Goal: Task Accomplishment & Management: Manage account settings

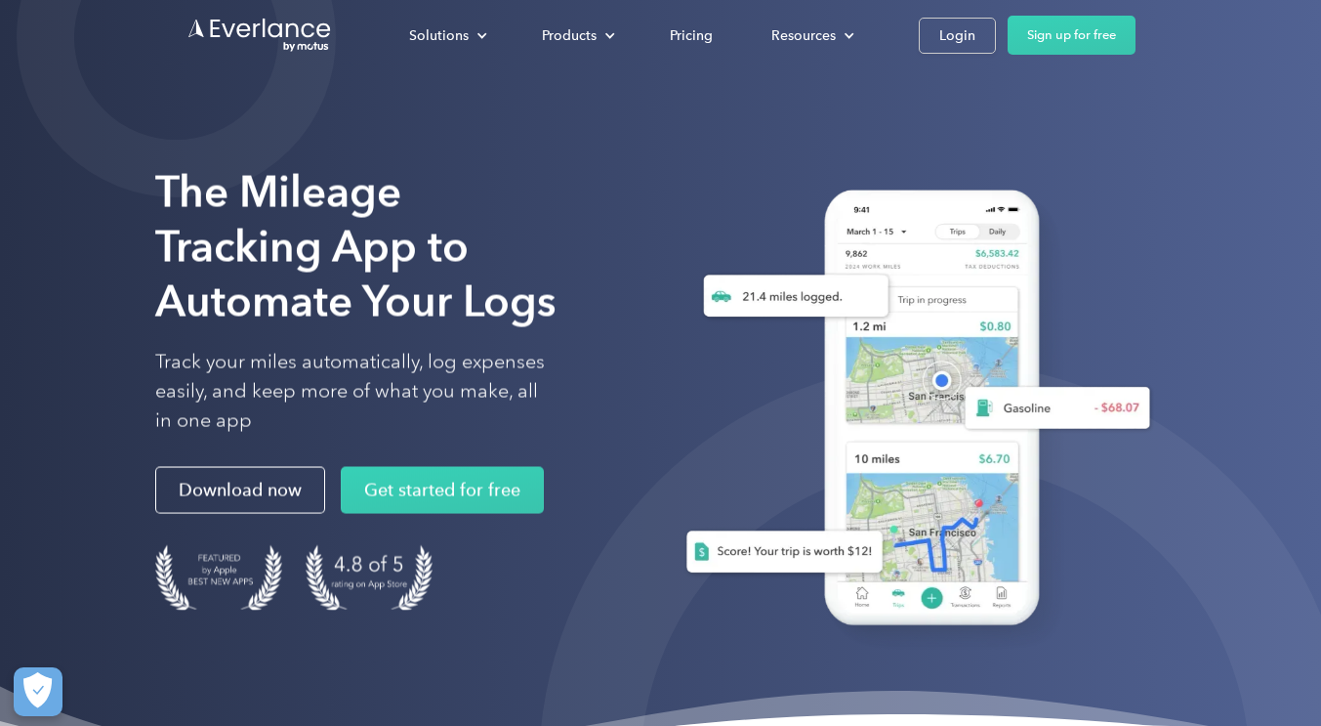
click at [1028, 40] on link "Sign up for free" at bounding box center [1072, 35] width 128 height 39
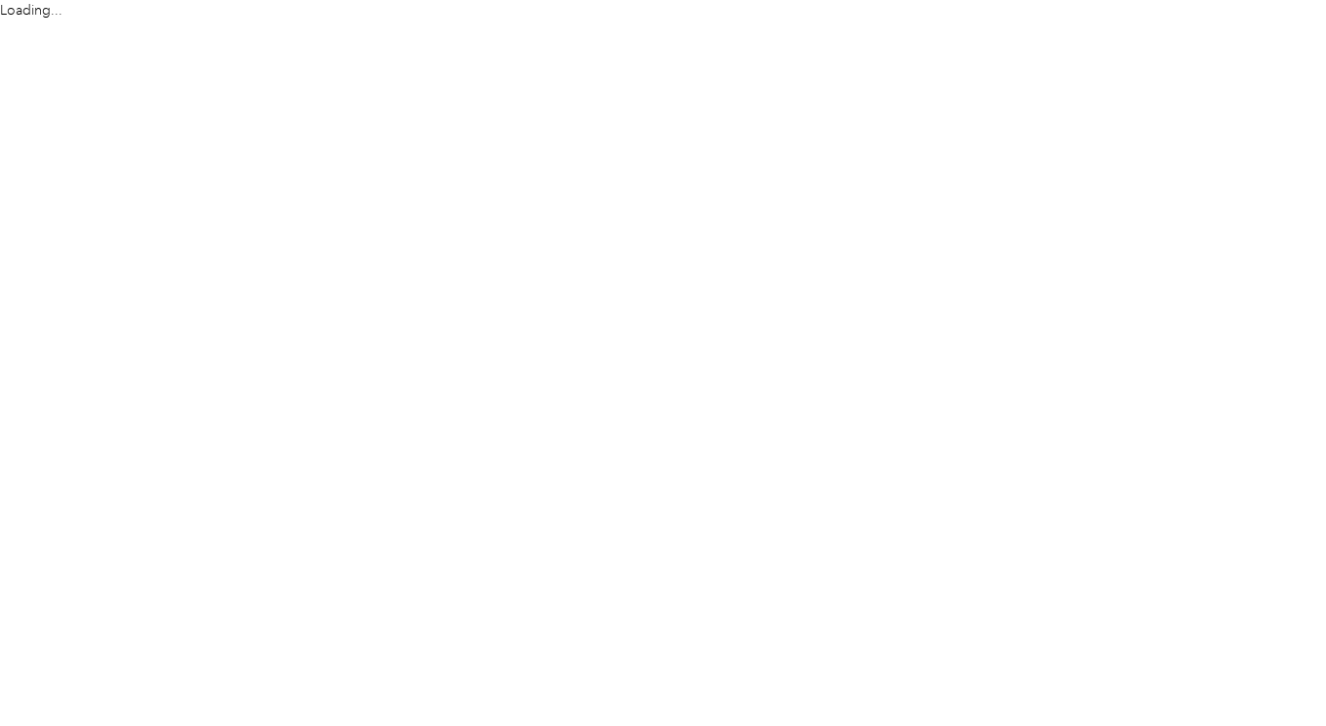
drag, startPoint x: 917, startPoint y: 40, endPoint x: 871, endPoint y: 119, distance: 91.5
click at [871, 119] on html "Loading..." at bounding box center [658, 363] width 1317 height 726
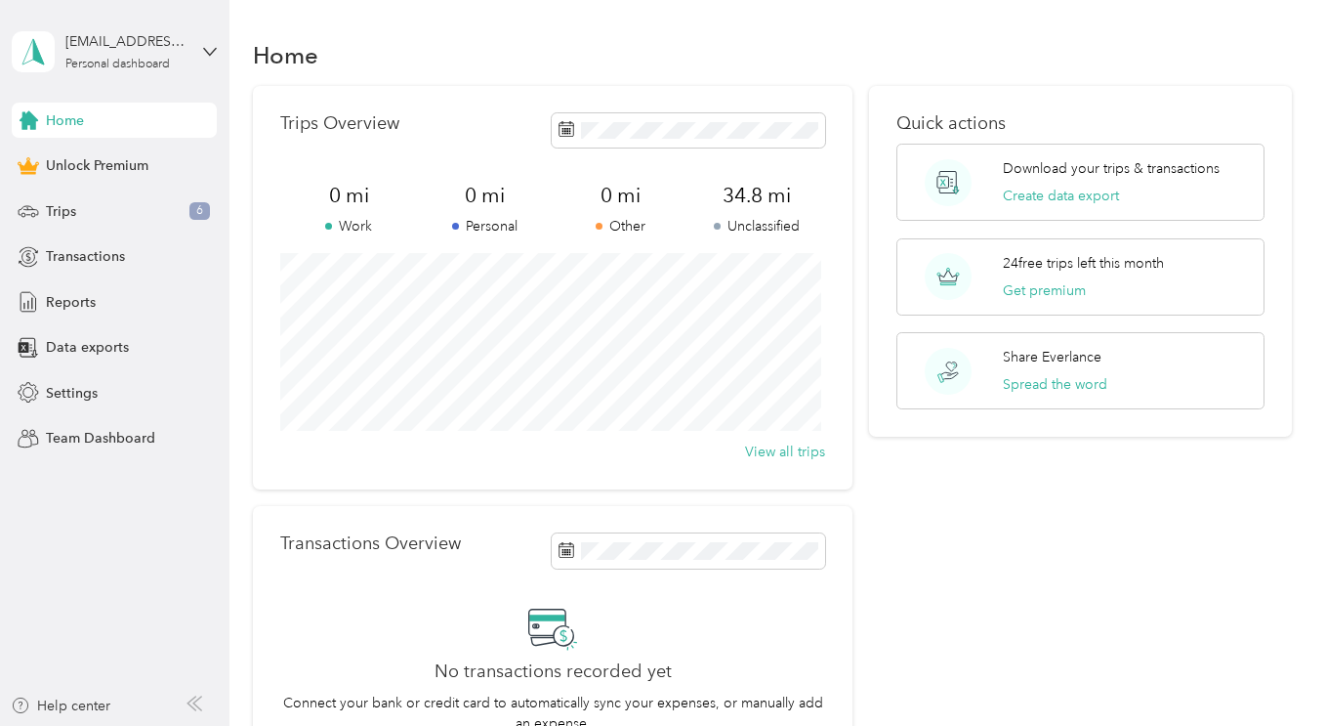
click at [67, 391] on span "Settings" at bounding box center [72, 393] width 52 height 21
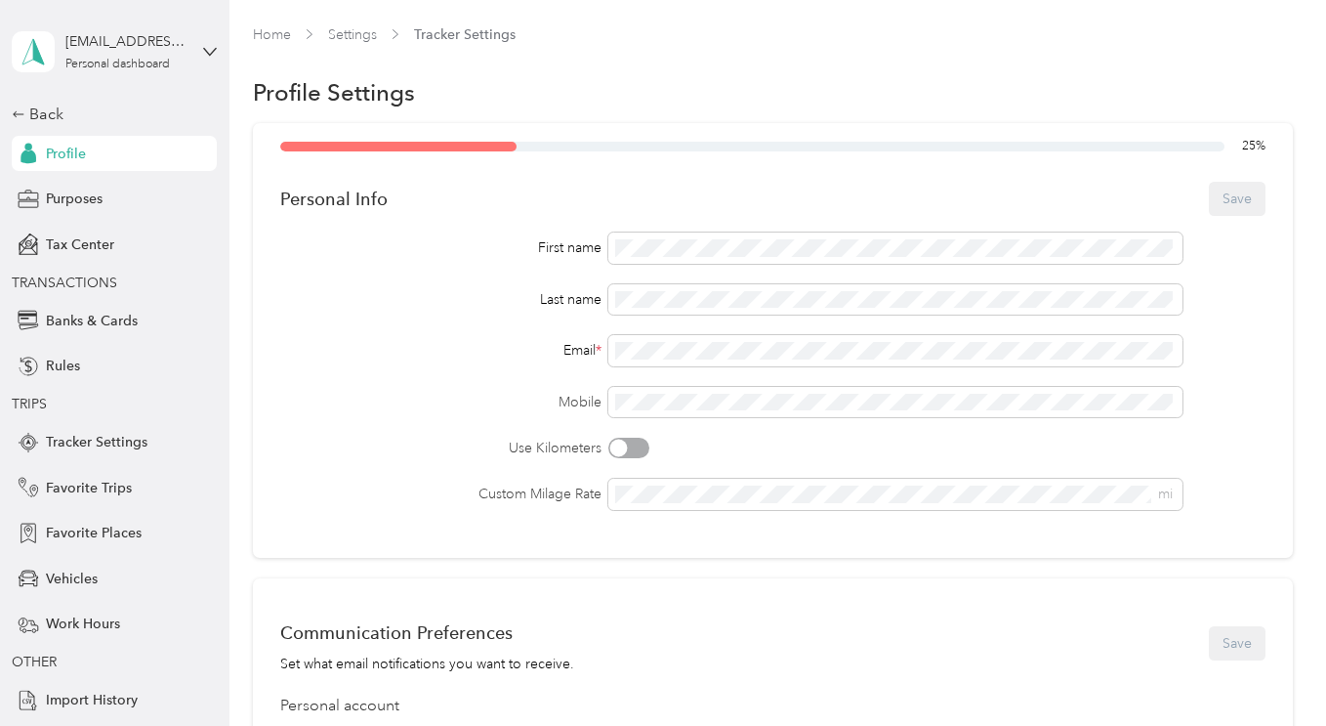
click at [639, 451] on div at bounding box center [628, 448] width 41 height 21
click at [617, 445] on div at bounding box center [628, 448] width 41 height 21
click at [51, 205] on span "Purposes" at bounding box center [74, 199] width 57 height 21
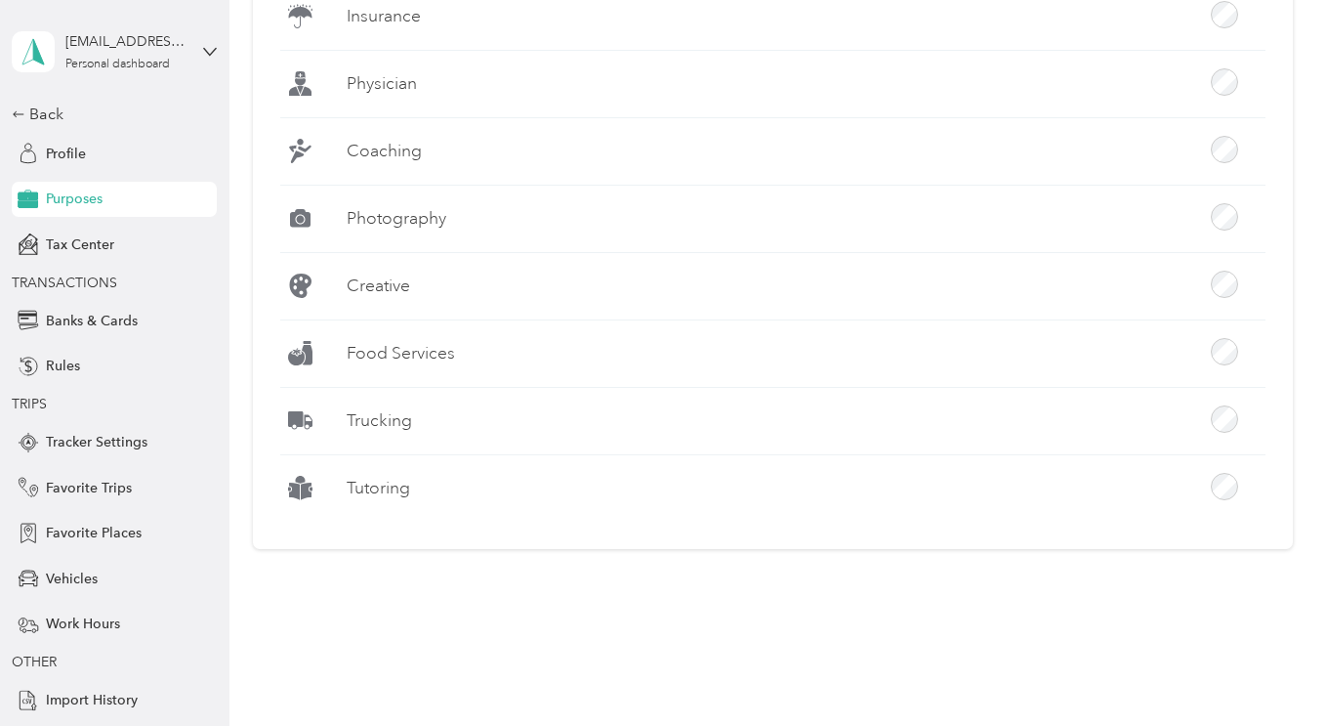
scroll to position [702, 0]
click at [94, 253] on span "Tax Center" at bounding box center [80, 244] width 68 height 21
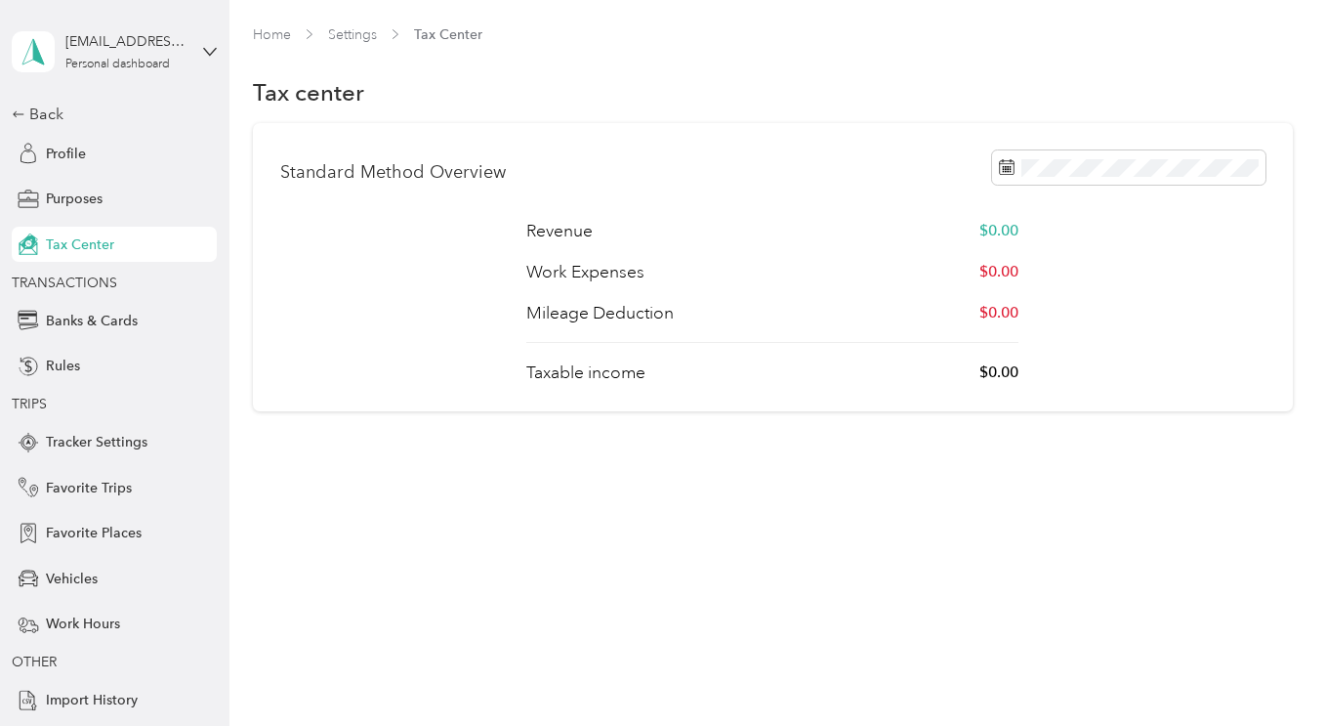
click at [59, 366] on span "Rules" at bounding box center [63, 366] width 34 height 21
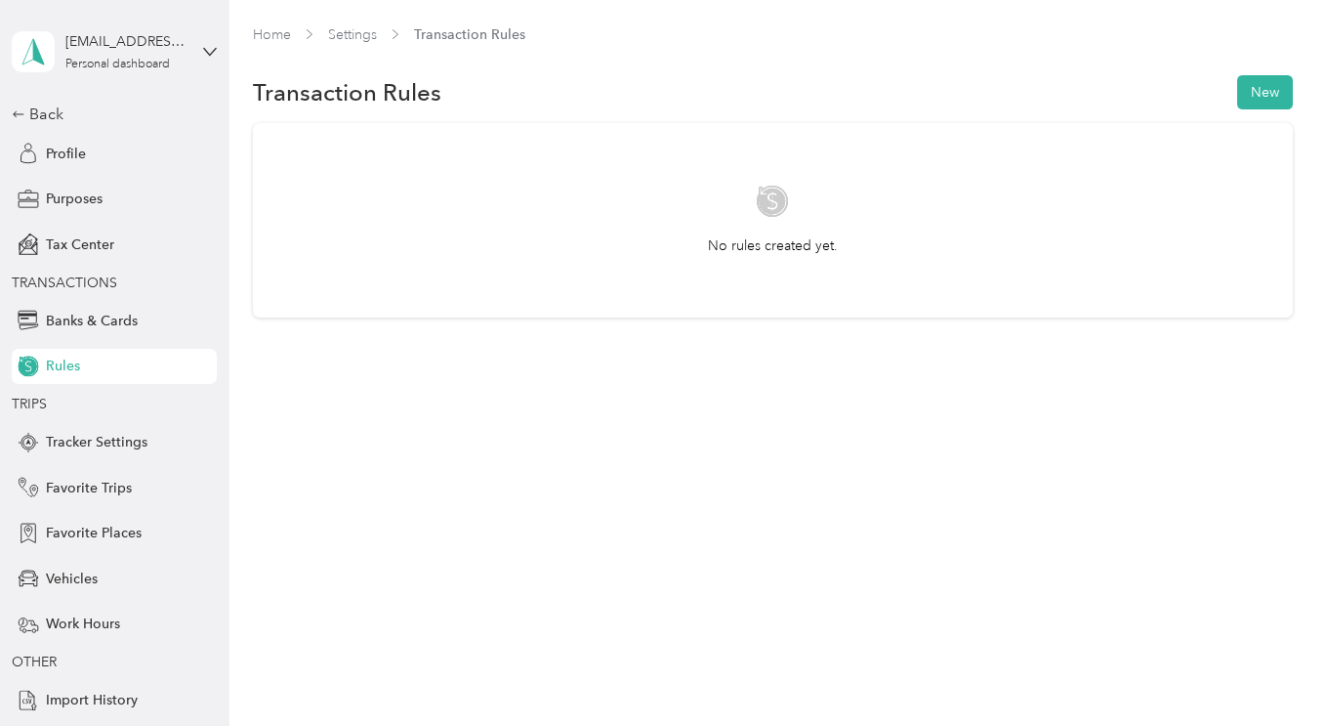
click at [110, 437] on span "Tracker Settings" at bounding box center [97, 442] width 102 height 21
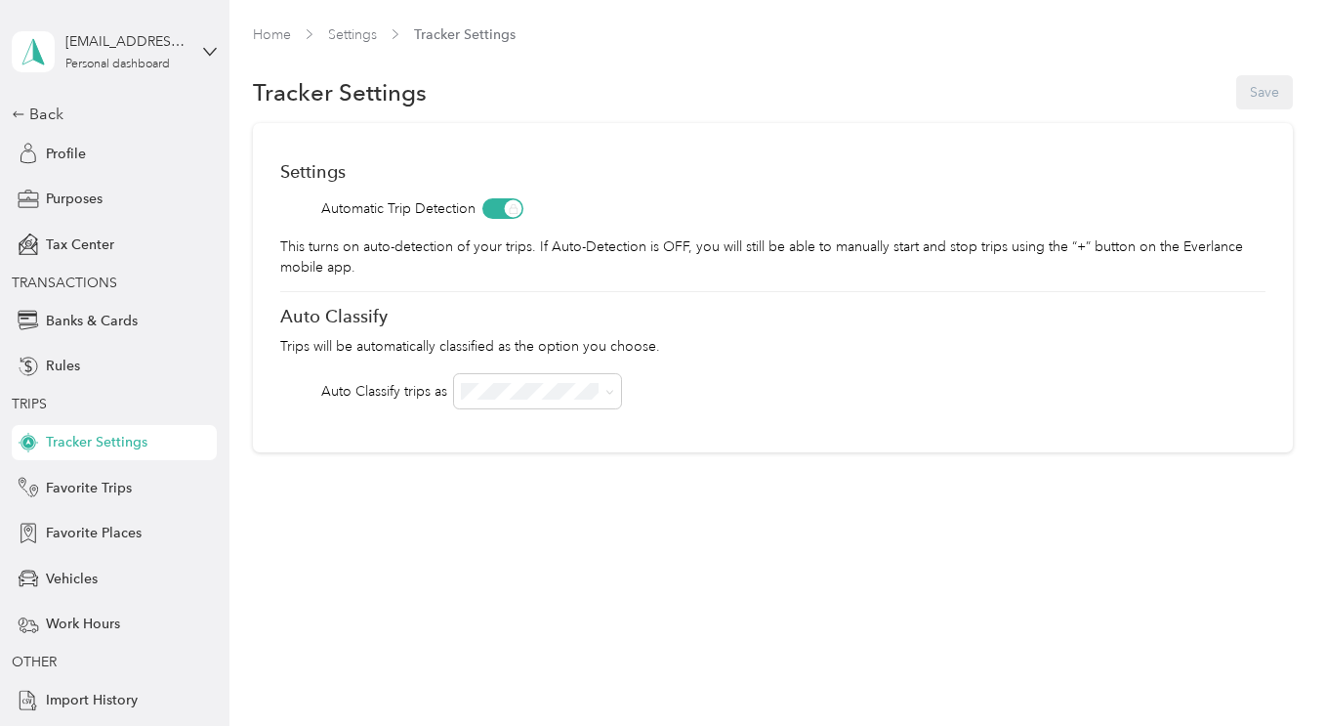
click at [69, 571] on span "Vehicles" at bounding box center [72, 578] width 52 height 21
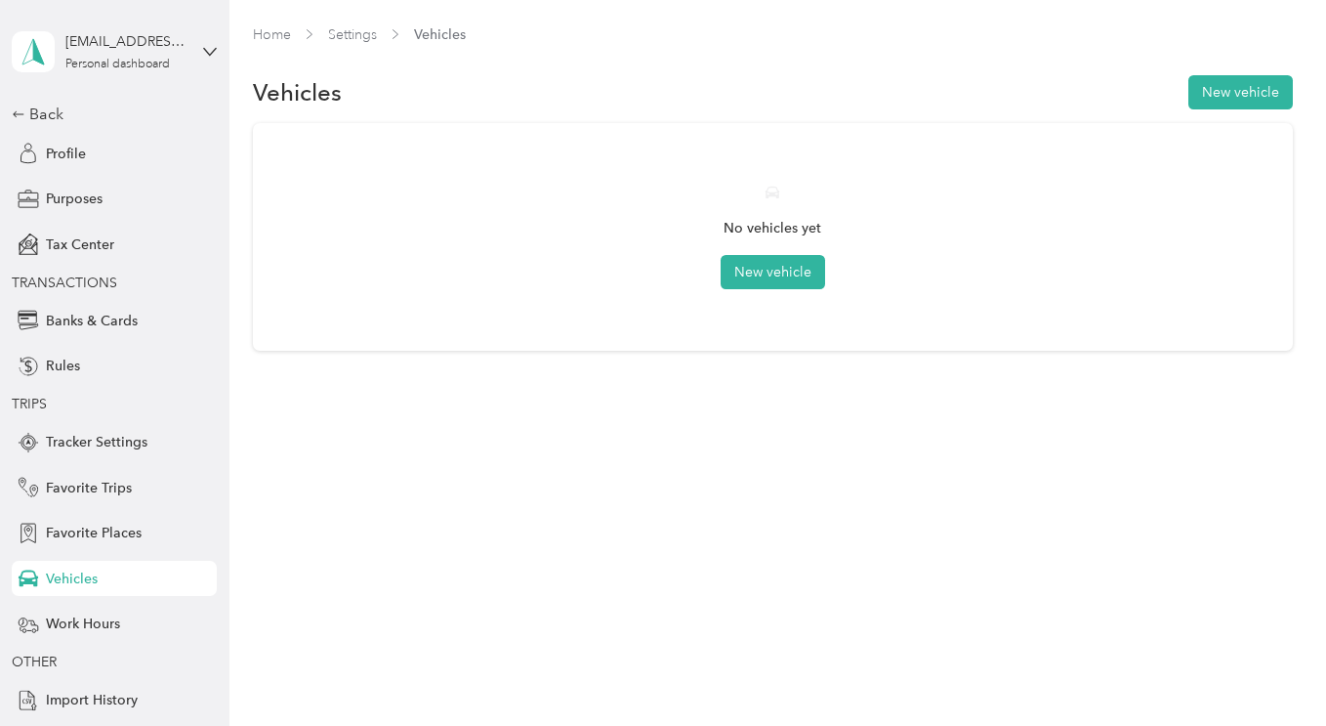
click at [799, 270] on button "New vehicle" at bounding box center [773, 272] width 105 height 34
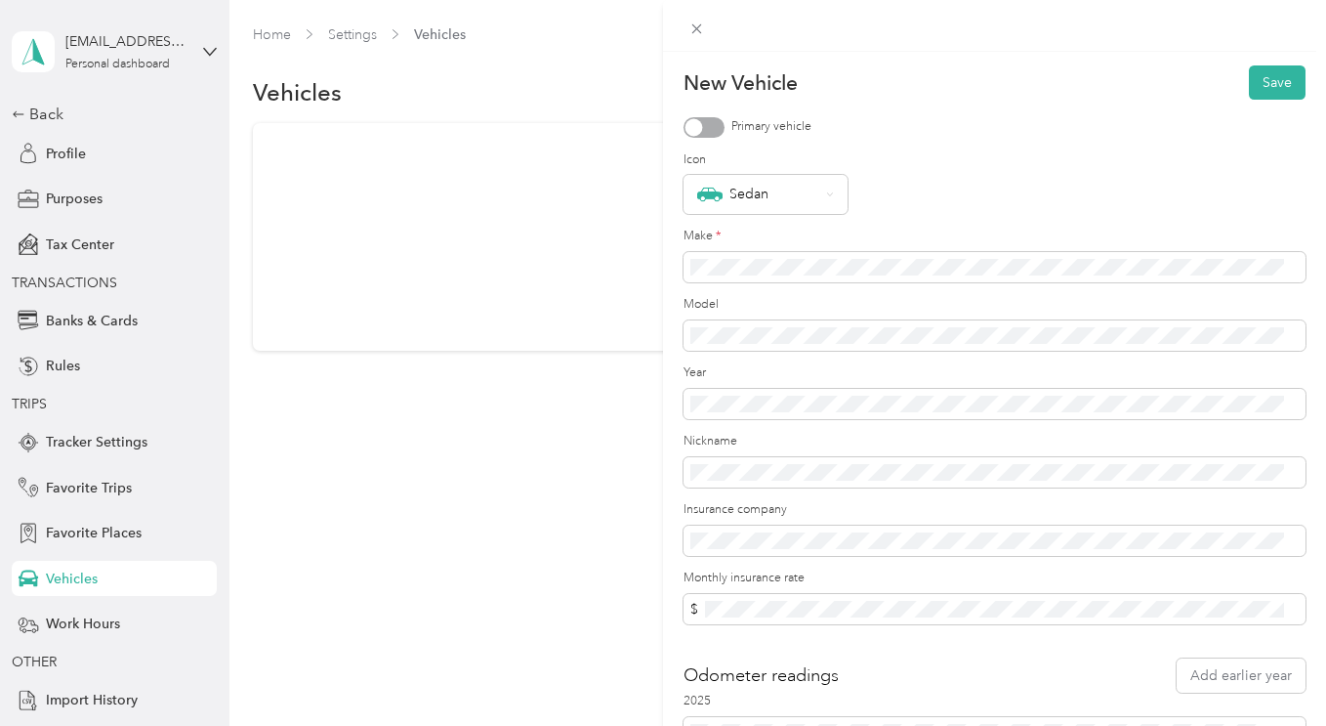
click at [723, 128] on div at bounding box center [704, 127] width 41 height 21
click at [827, 190] on icon at bounding box center [830, 194] width 8 height 8
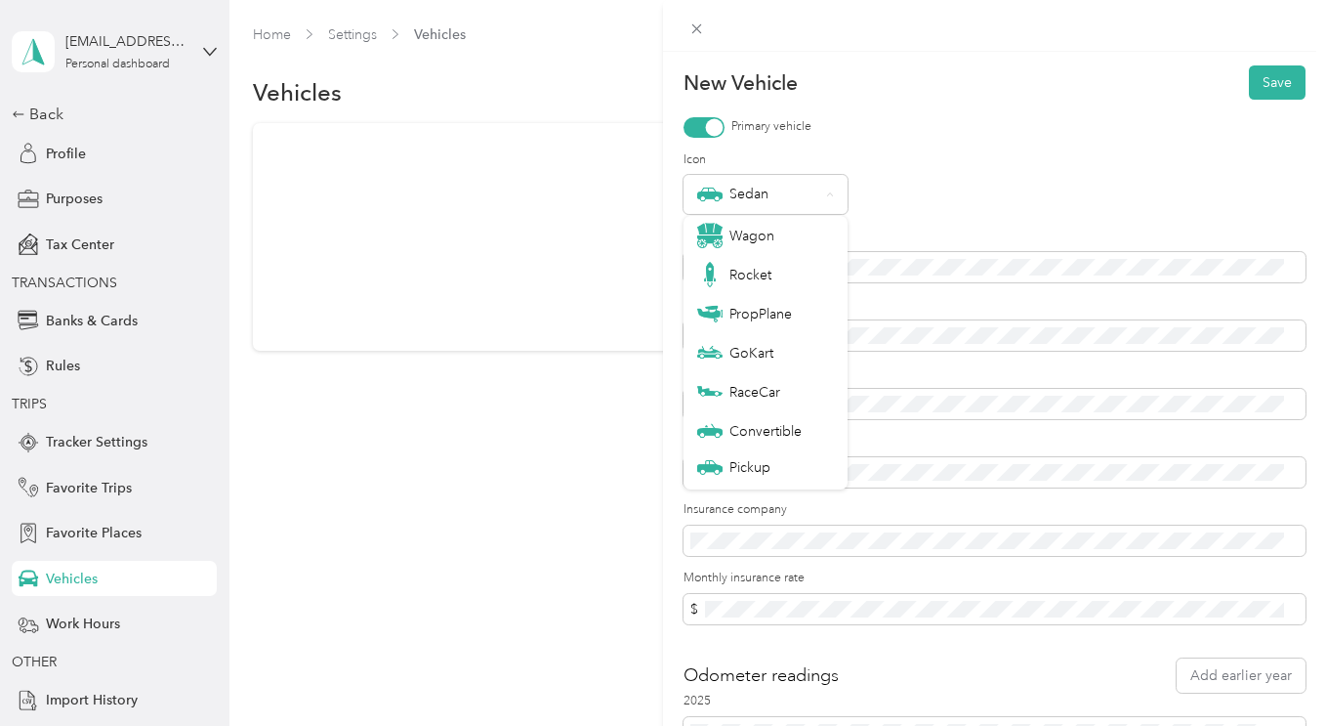
scroll to position [68, 0]
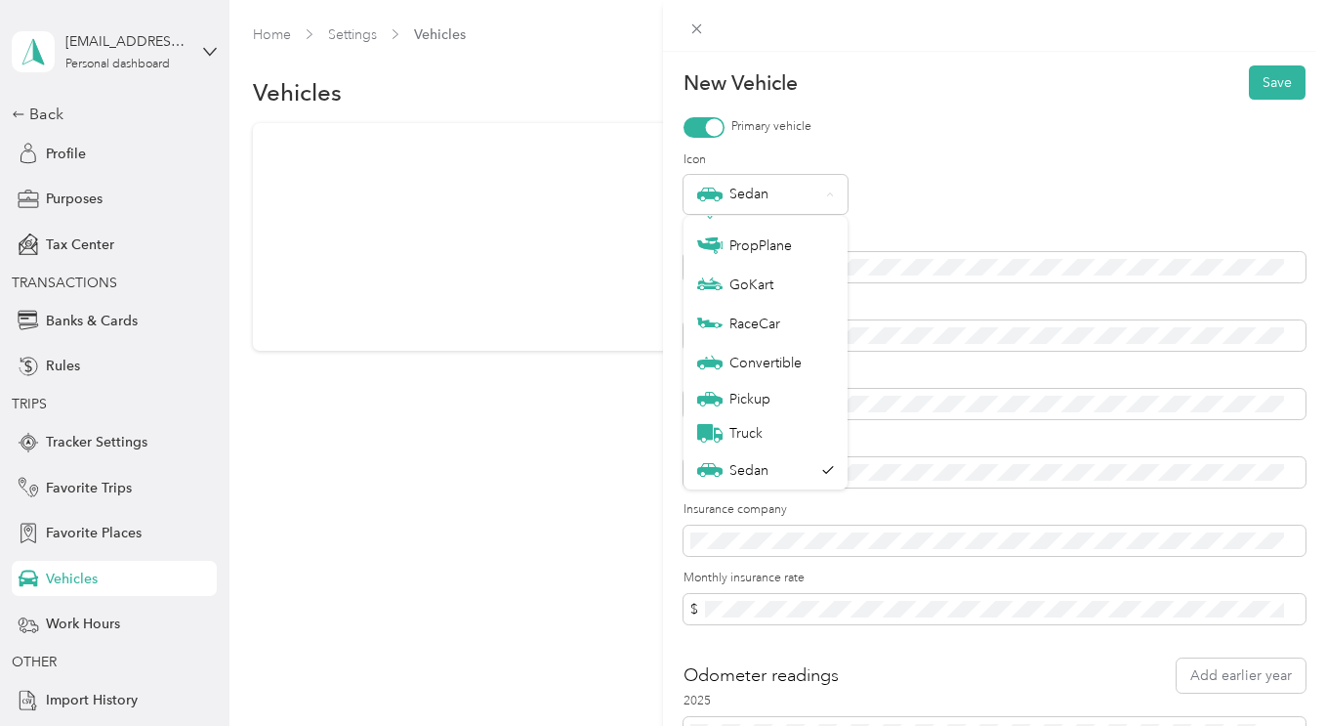
click at [970, 189] on div "Sedan" at bounding box center [995, 194] width 622 height 39
click at [632, 216] on div "New Vehicle Save Primary vehicle Icon Sedan Make * Model Year Nickname Insuranc…" at bounding box center [663, 363] width 1326 height 726
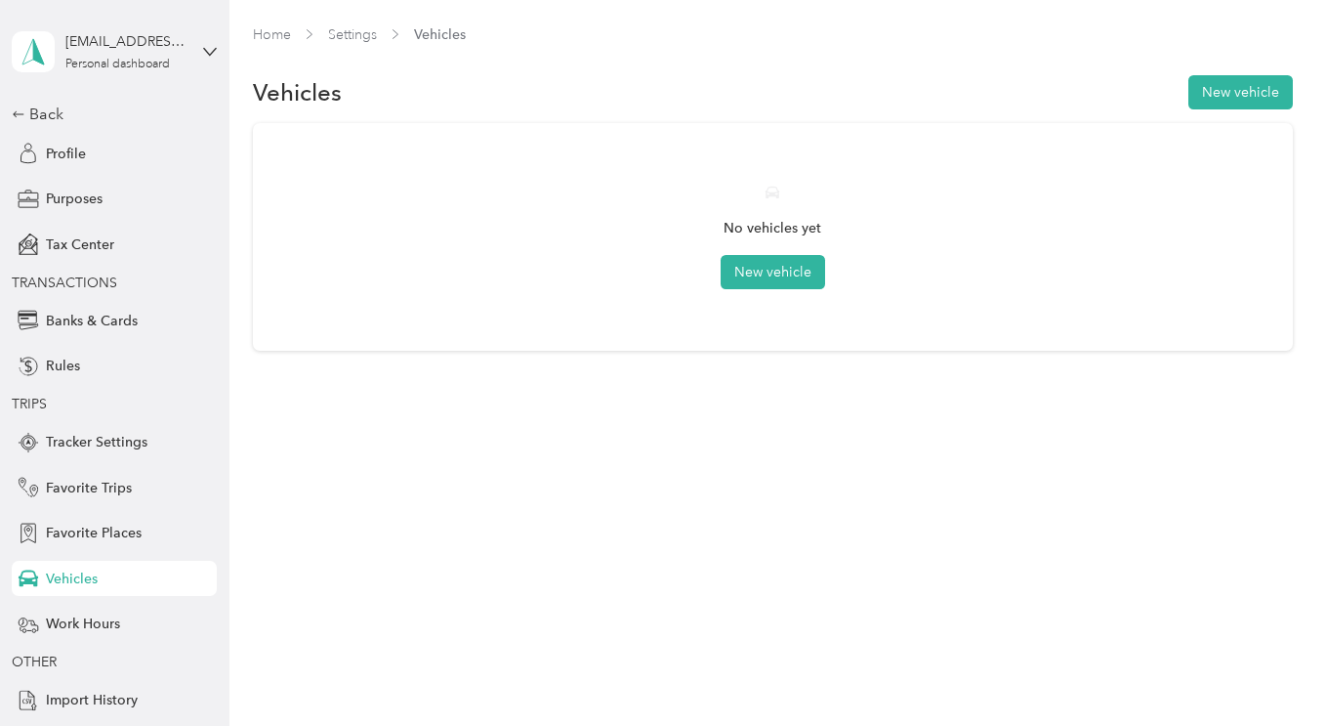
click at [788, 274] on button "New vehicle" at bounding box center [773, 272] width 105 height 34
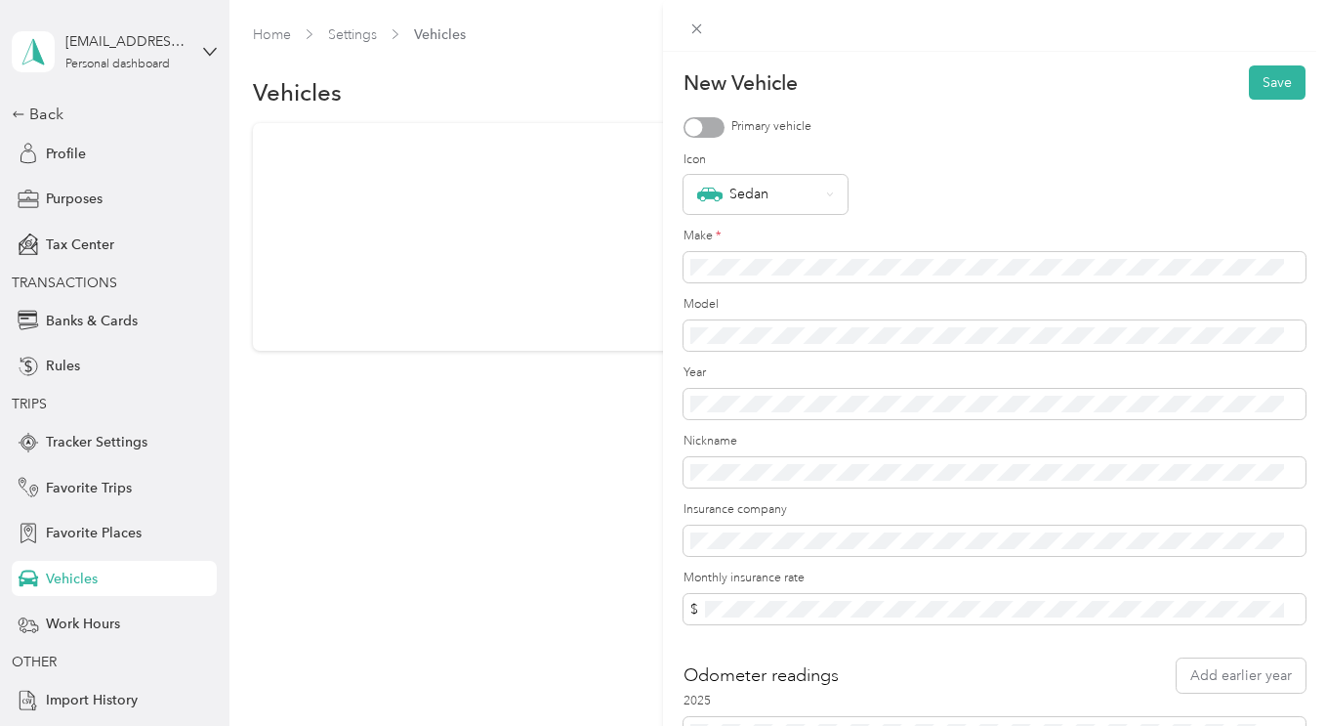
click at [720, 133] on div at bounding box center [704, 127] width 41 height 21
click at [1279, 92] on button "Save" at bounding box center [1277, 81] width 57 height 34
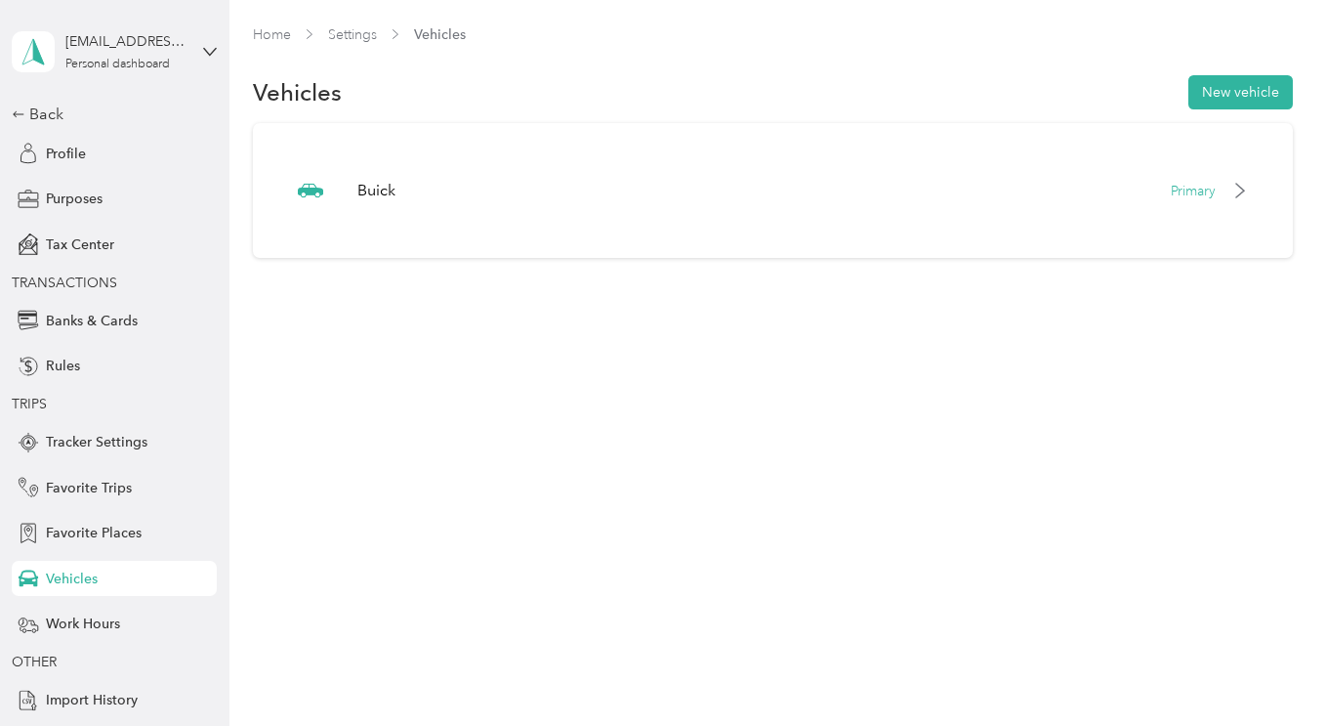
click at [1240, 81] on button "New vehicle" at bounding box center [1241, 92] width 105 height 34
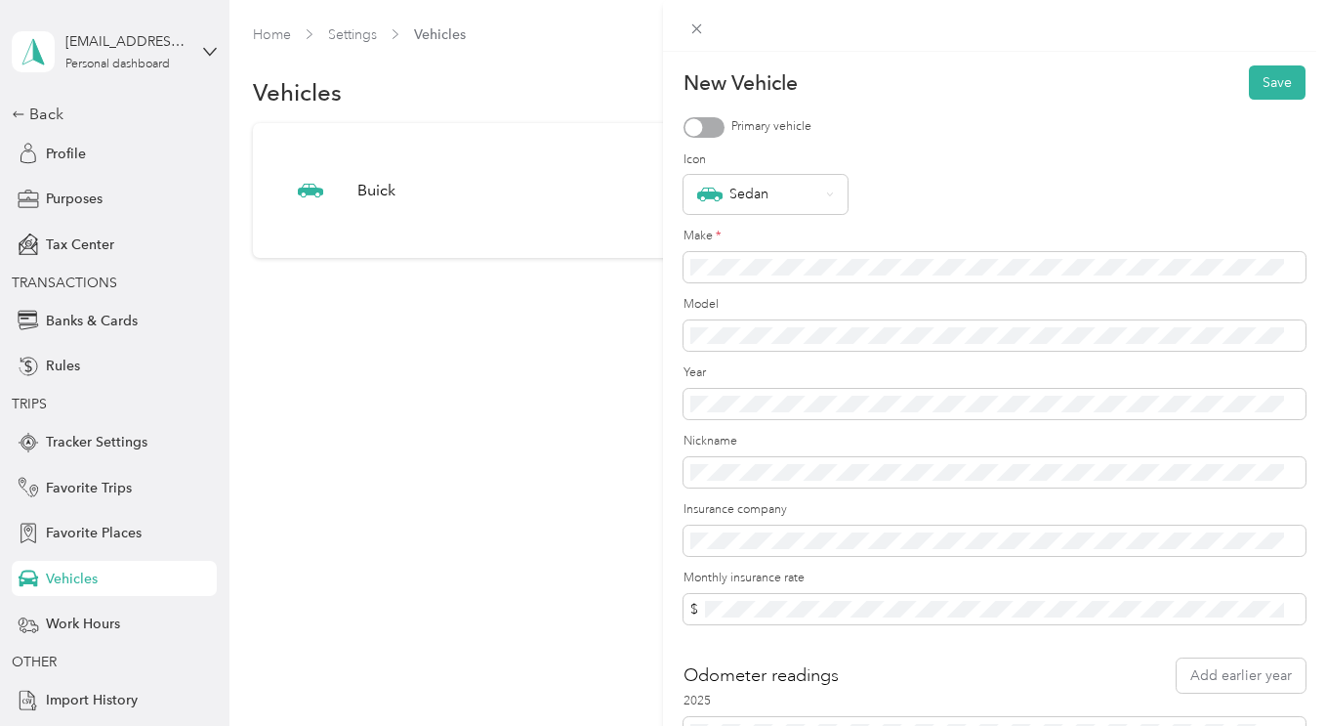
click at [774, 197] on div "Sedan" at bounding box center [758, 194] width 122 height 25
click at [753, 466] on div "Pickup" at bounding box center [765, 456] width 137 height 21
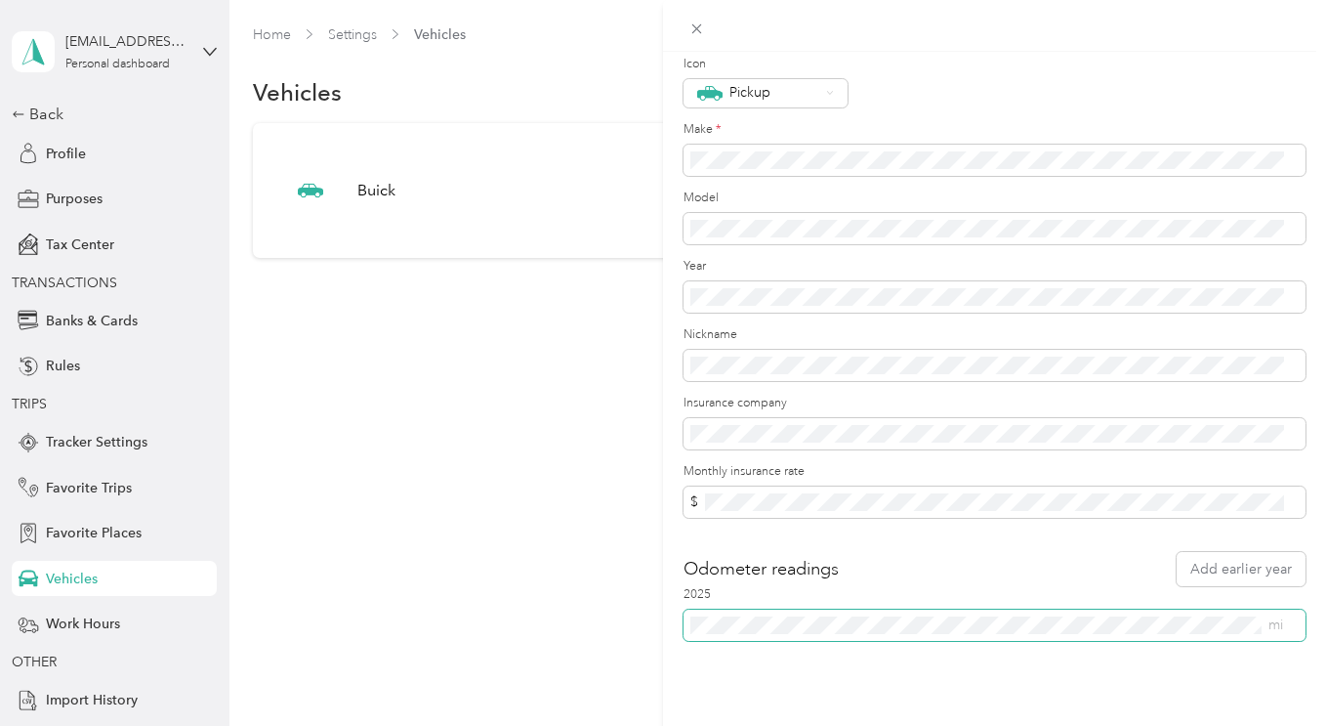
scroll to position [0, 0]
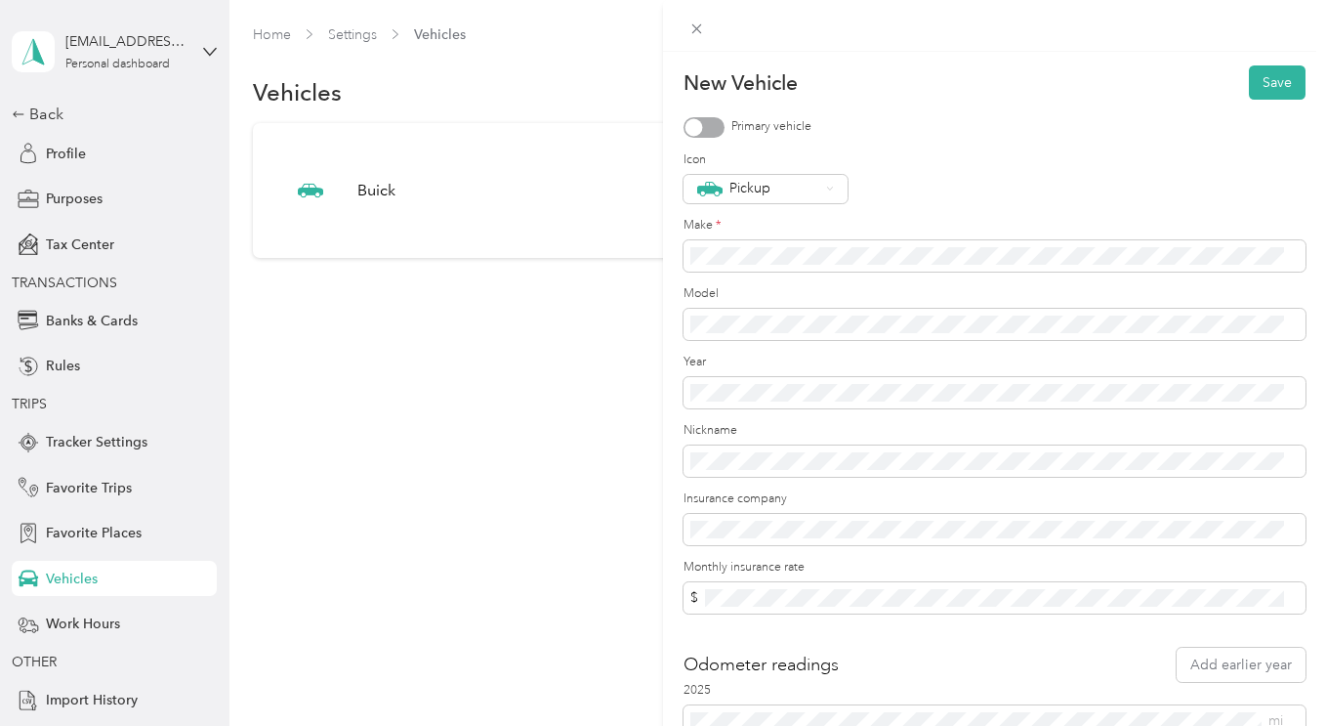
click at [1254, 84] on button "Save" at bounding box center [1277, 82] width 57 height 34
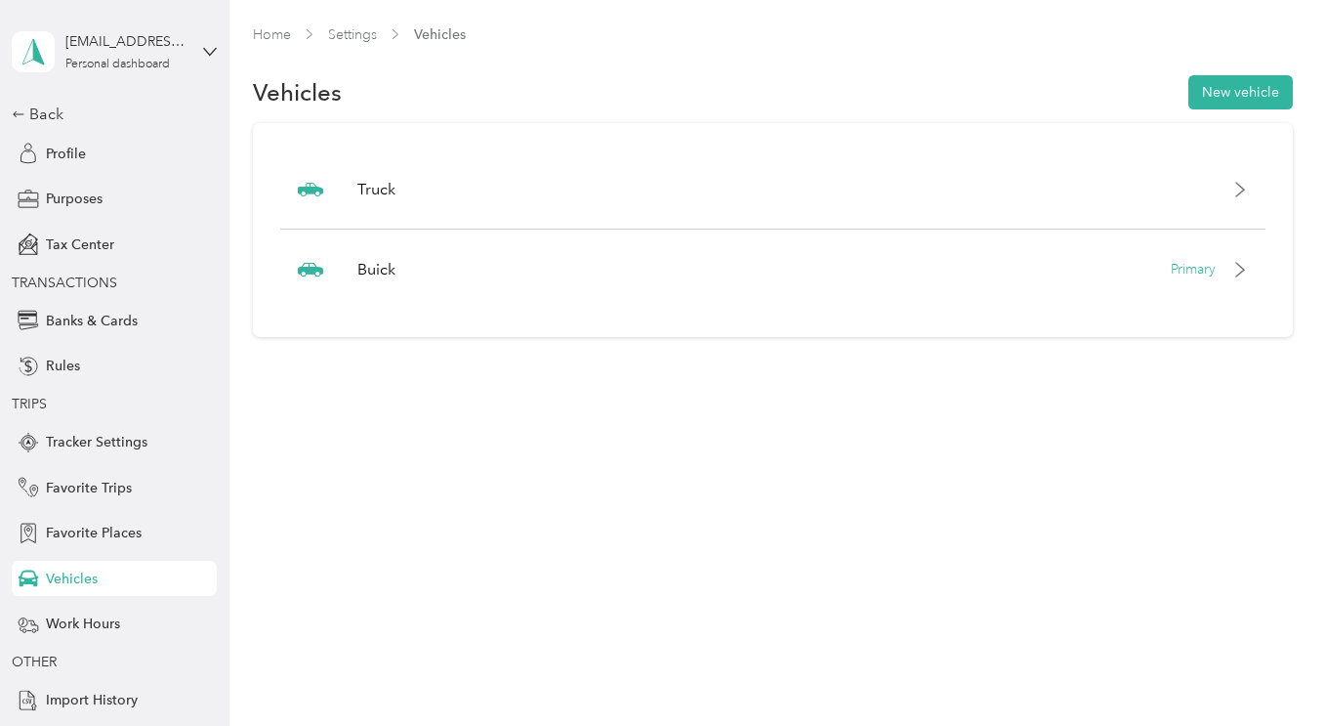
click at [1263, 102] on button "New vehicle" at bounding box center [1241, 92] width 105 height 34
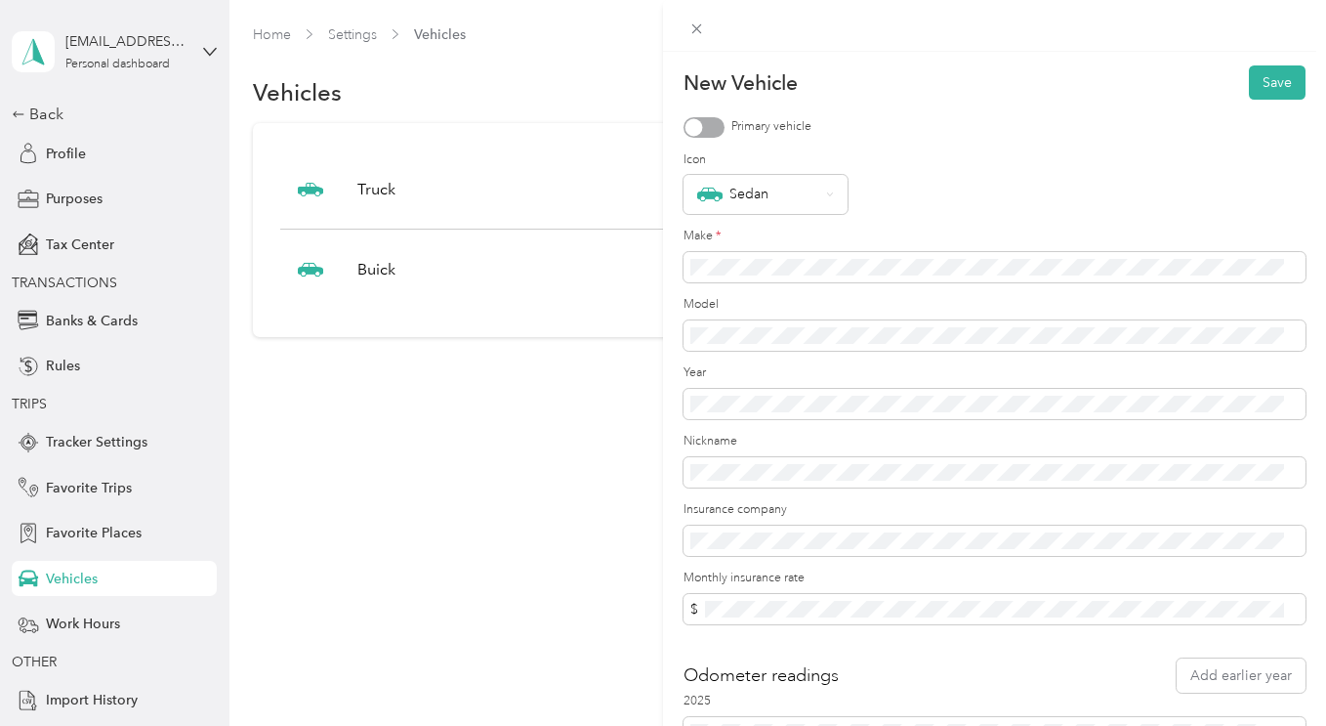
click at [1258, 84] on button "Save" at bounding box center [1277, 82] width 57 height 34
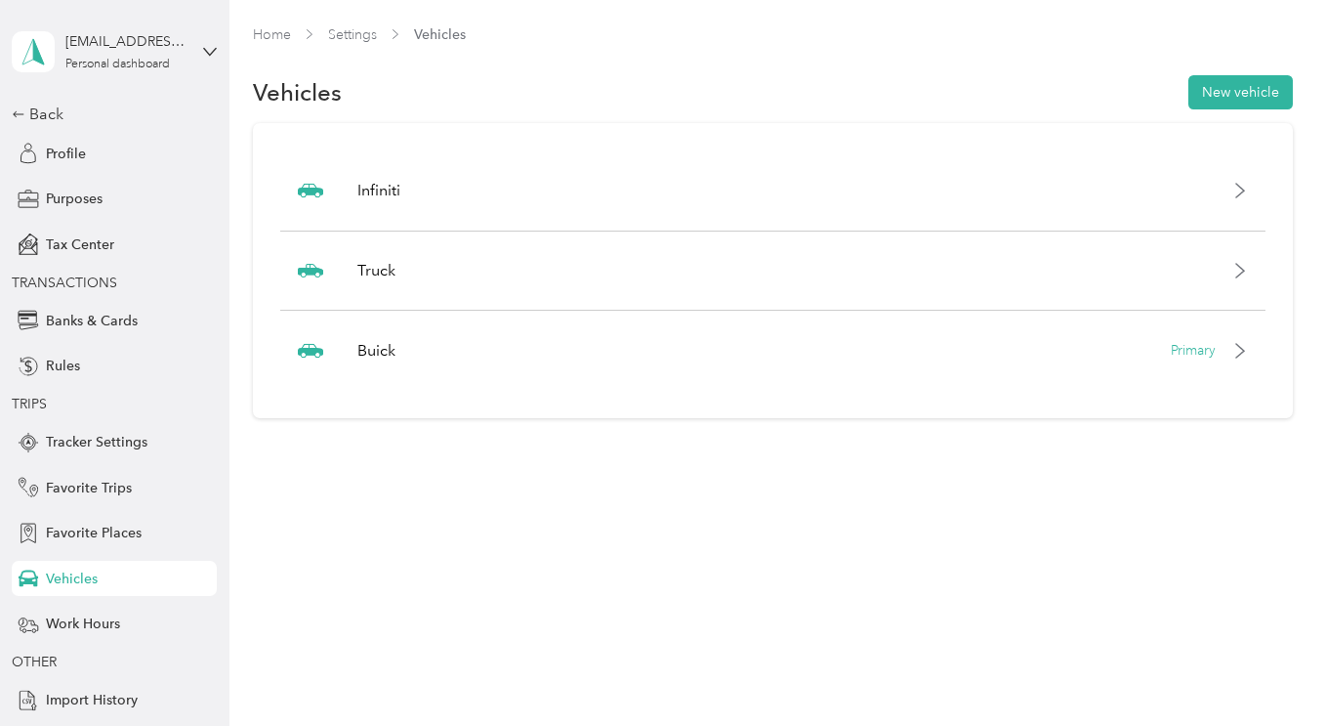
click at [32, 113] on div "Back" at bounding box center [109, 114] width 195 height 23
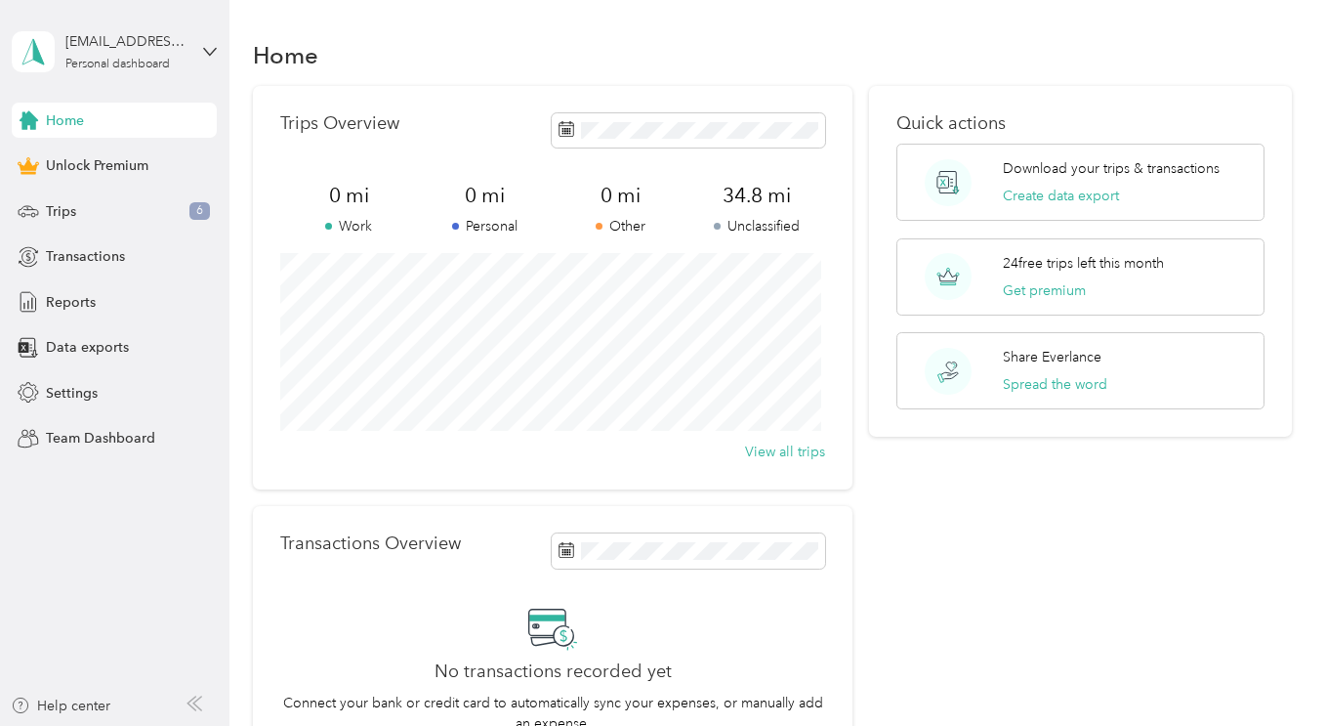
click at [54, 162] on span "Unlock Premium" at bounding box center [97, 165] width 103 height 21
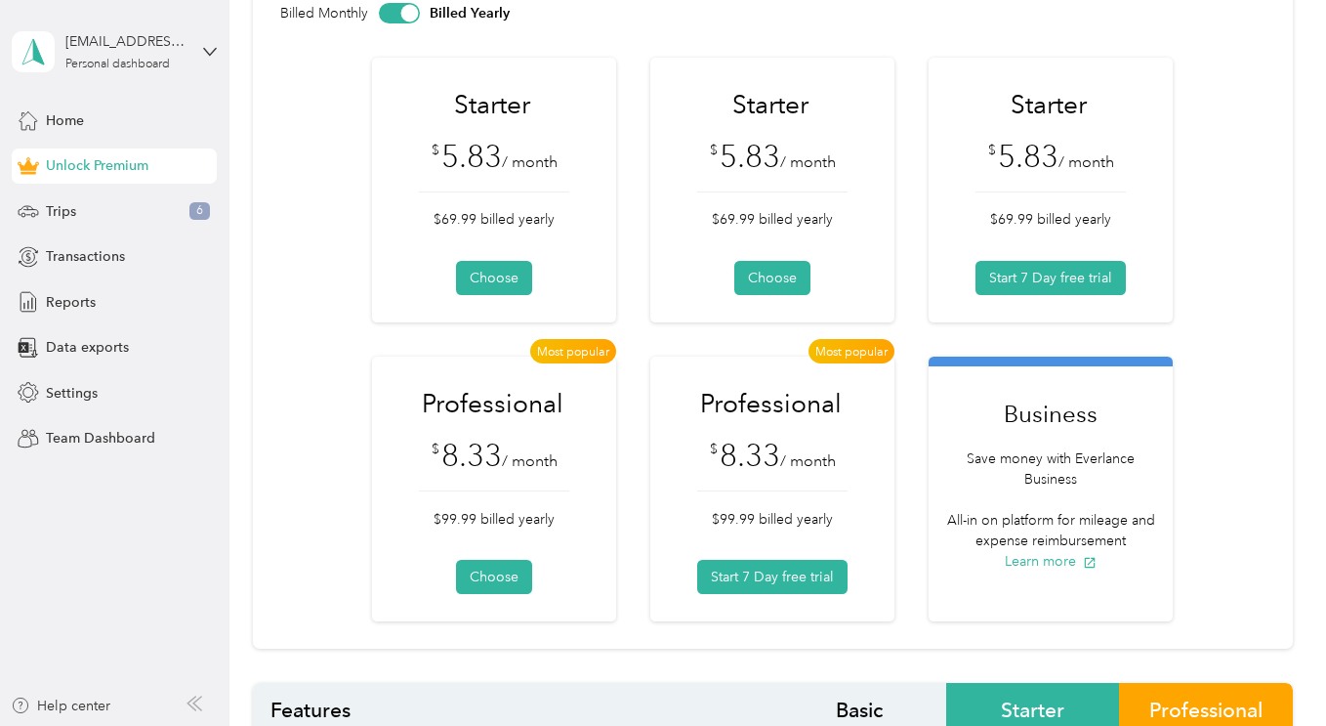
scroll to position [162, 0]
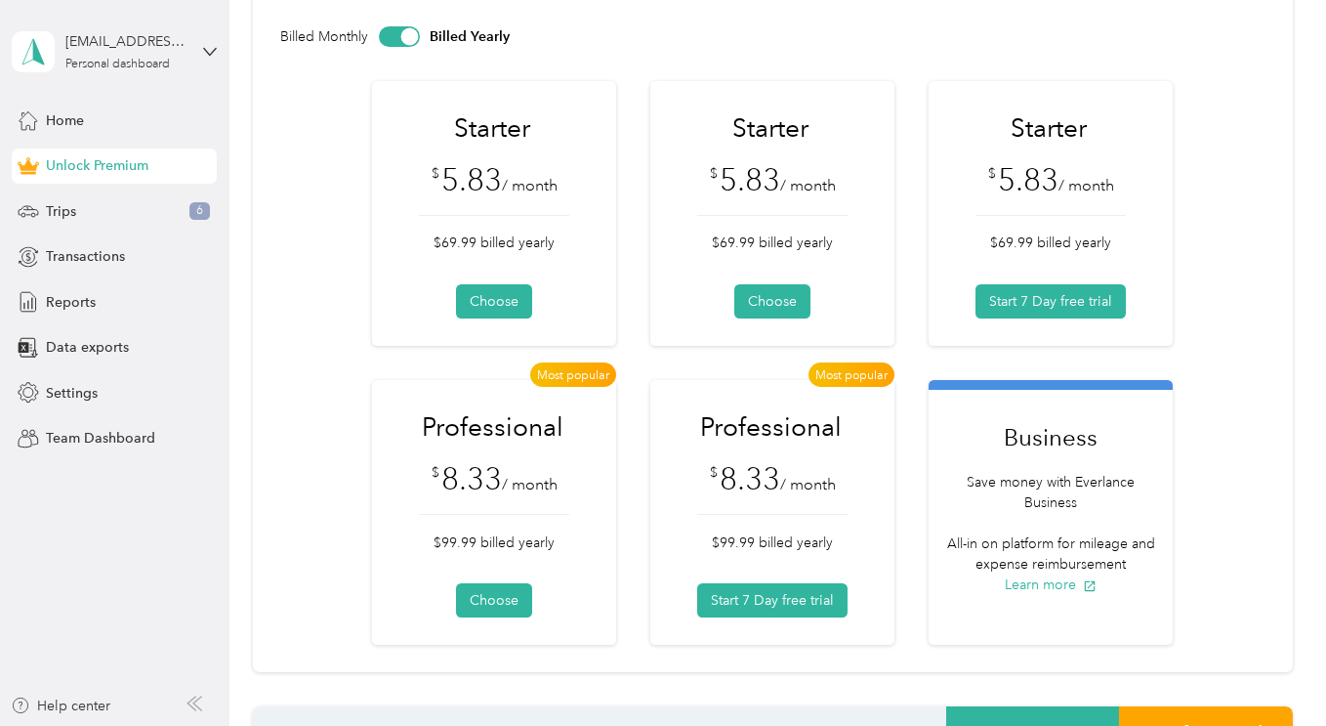
click at [771, 305] on button "Choose" at bounding box center [772, 301] width 76 height 34
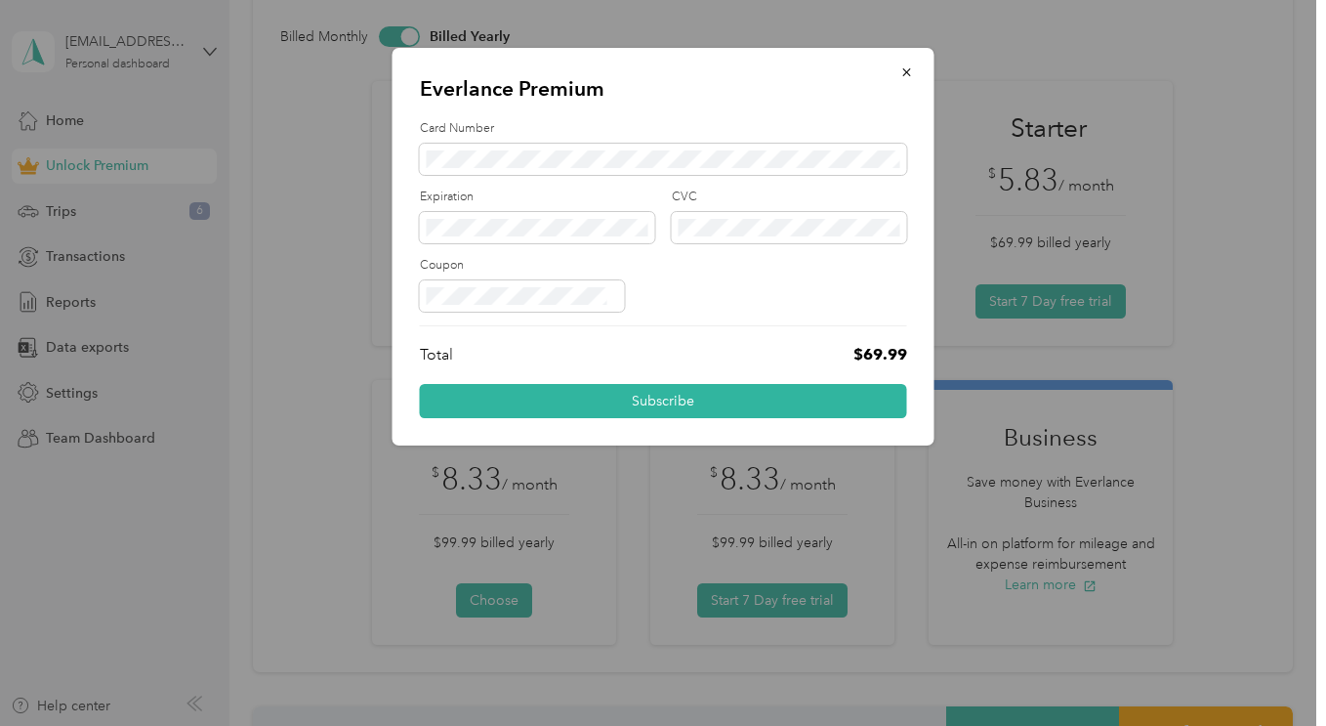
click at [690, 404] on button "Subscribe" at bounding box center [663, 401] width 487 height 34
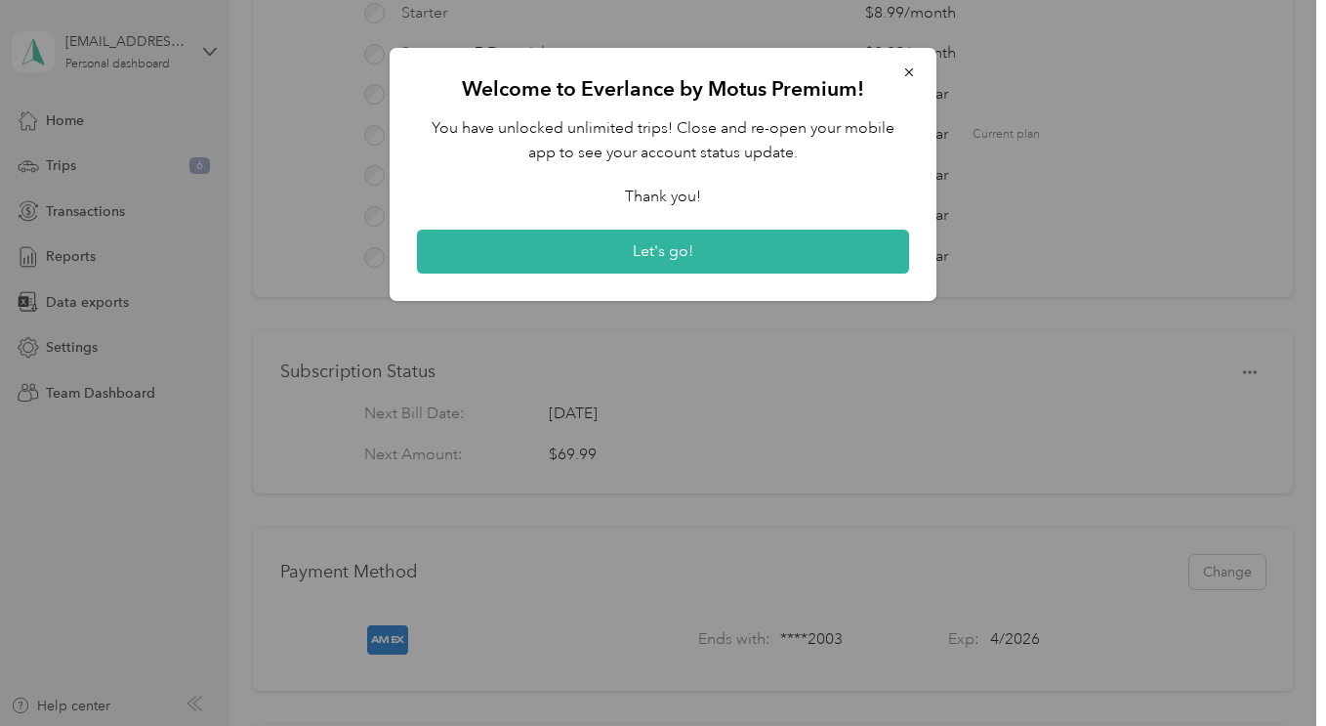
click at [672, 243] on button "Let's go!" at bounding box center [663, 252] width 492 height 45
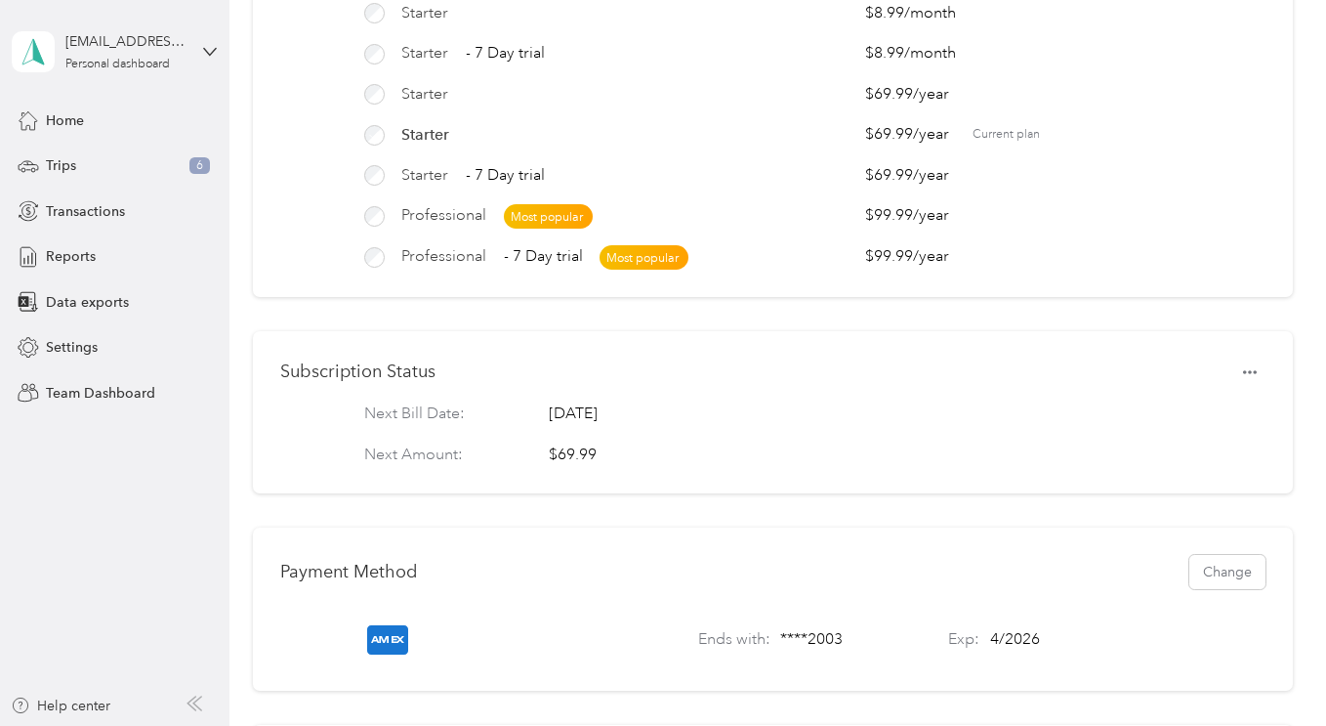
click at [105, 387] on span "Team Dashboard" at bounding box center [100, 393] width 109 height 21
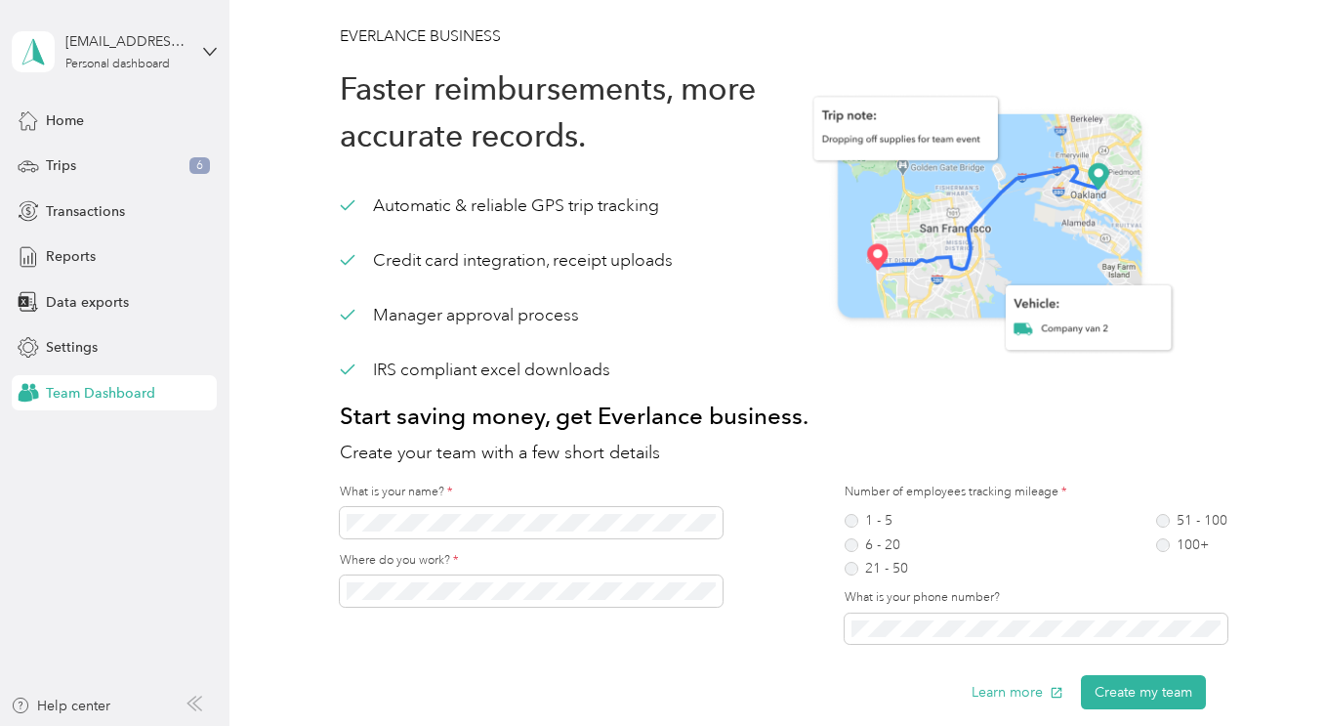
click at [90, 205] on span "Transactions" at bounding box center [85, 211] width 79 height 21
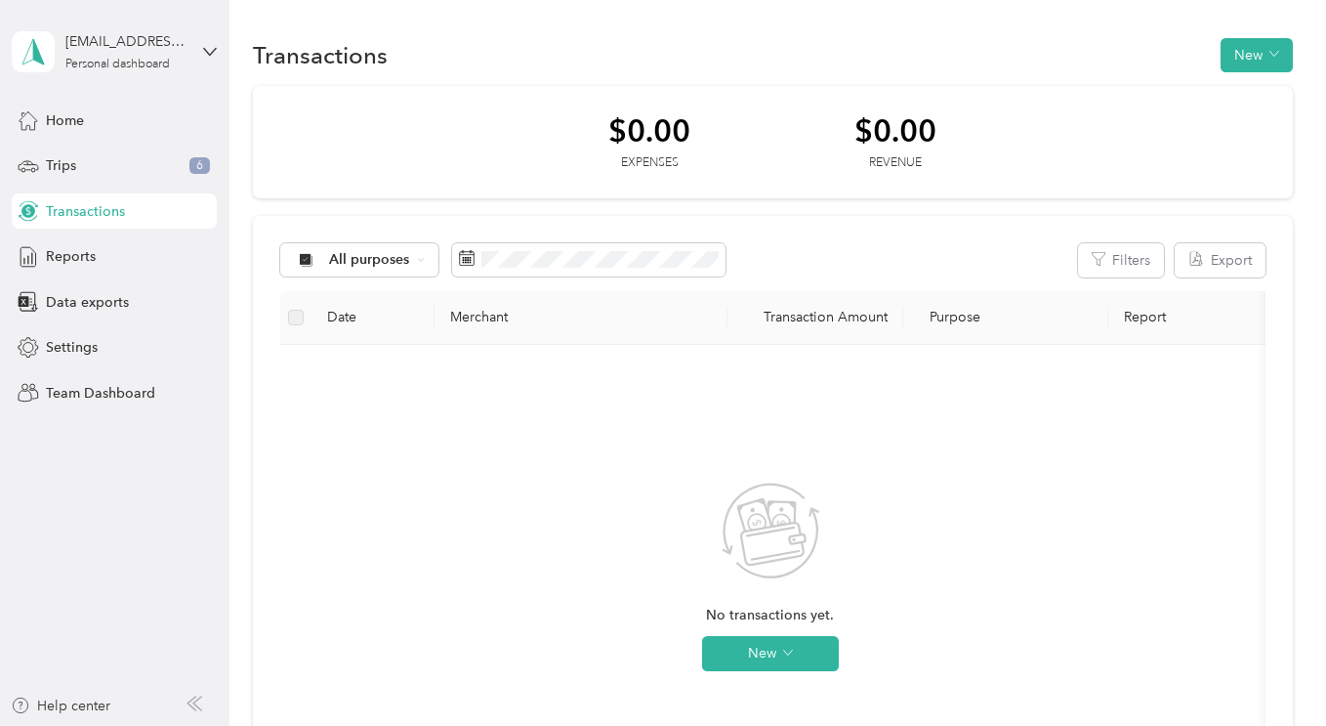
click at [299, 321] on label at bounding box center [296, 317] width 16 height 21
click at [782, 653] on button "New" at bounding box center [770, 653] width 137 height 35
click at [791, 595] on span "Expense" at bounding box center [798, 592] width 53 height 21
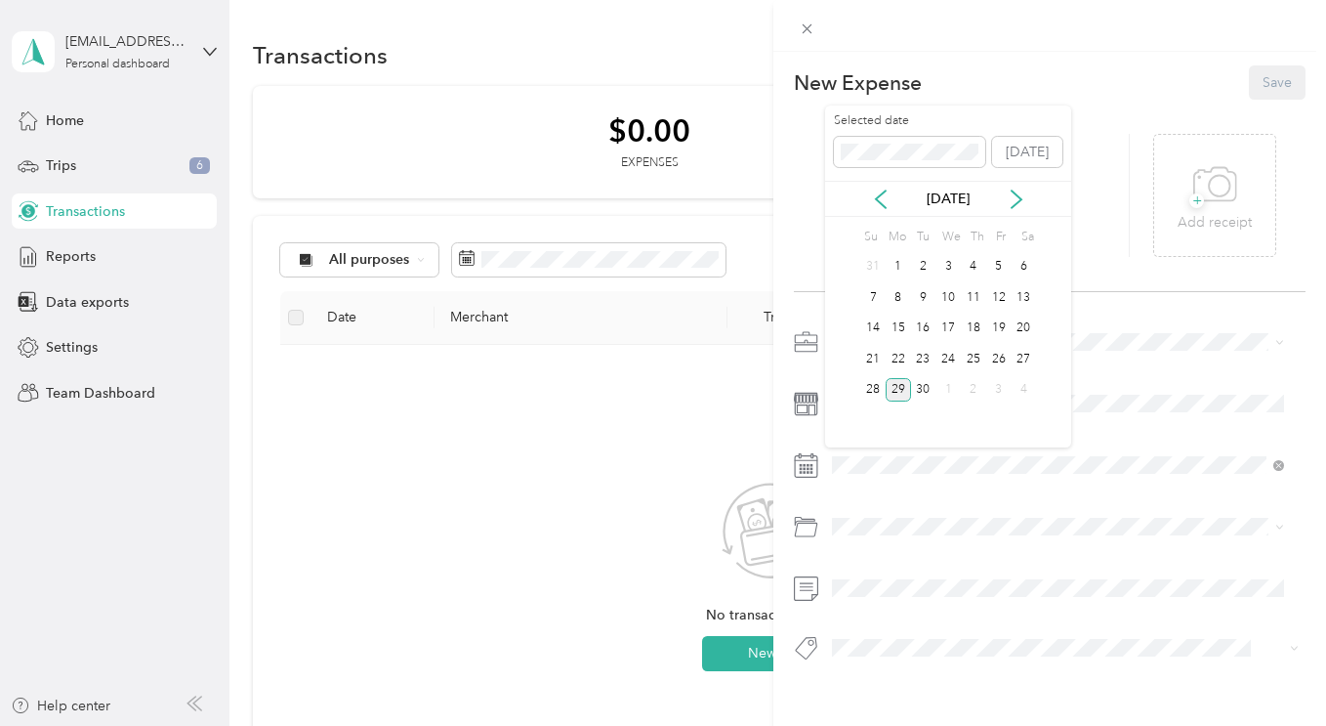
click at [906, 395] on div "29" at bounding box center [898, 390] width 25 height 24
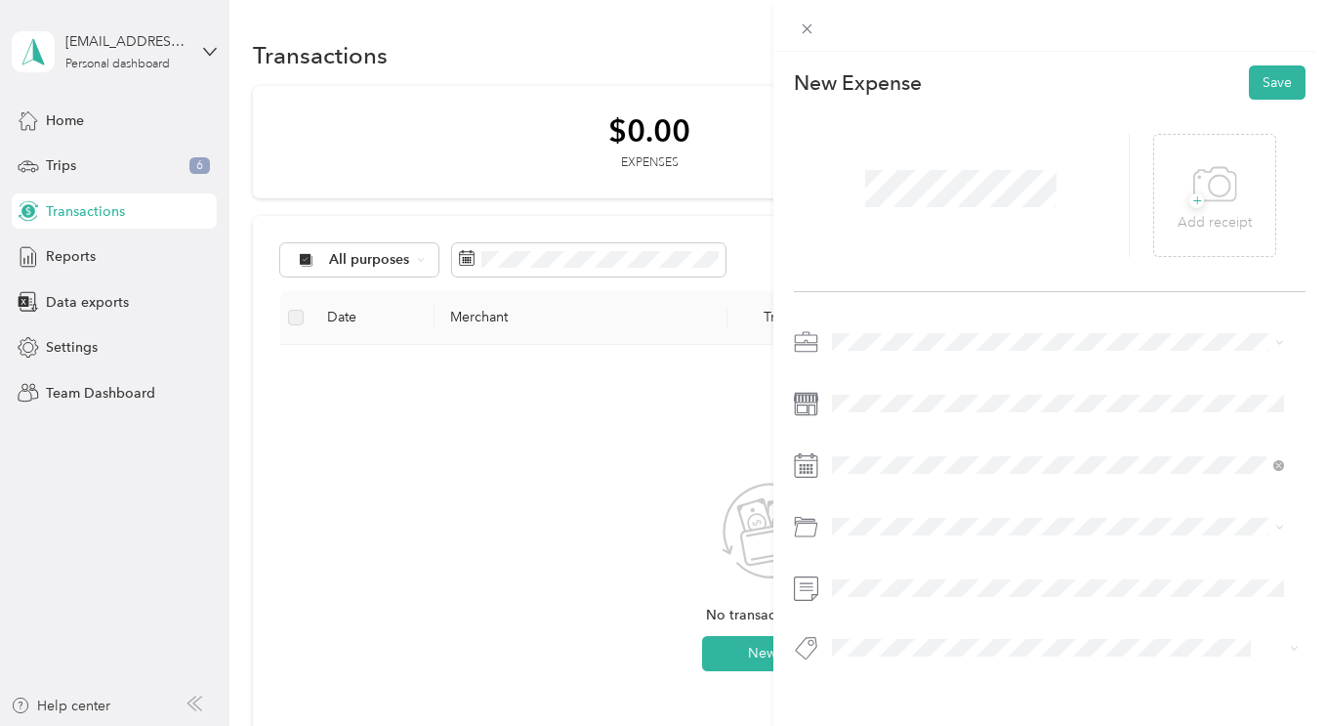
click at [859, 284] on li "Gasoline" at bounding box center [1058, 286] width 466 height 34
click at [537, 410] on div "This expense cannot be edited because it is either under review, approved, or p…" at bounding box center [663, 363] width 1326 height 726
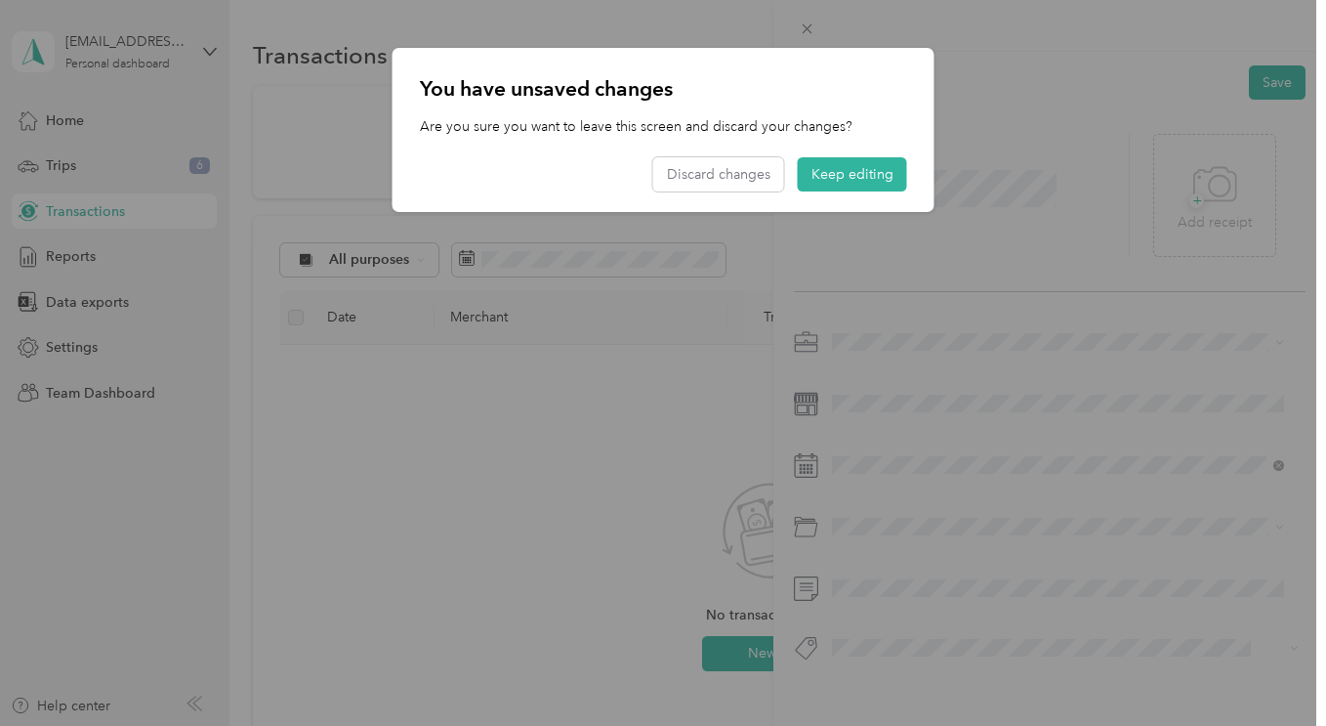
click at [837, 172] on button "Keep editing" at bounding box center [852, 174] width 109 height 34
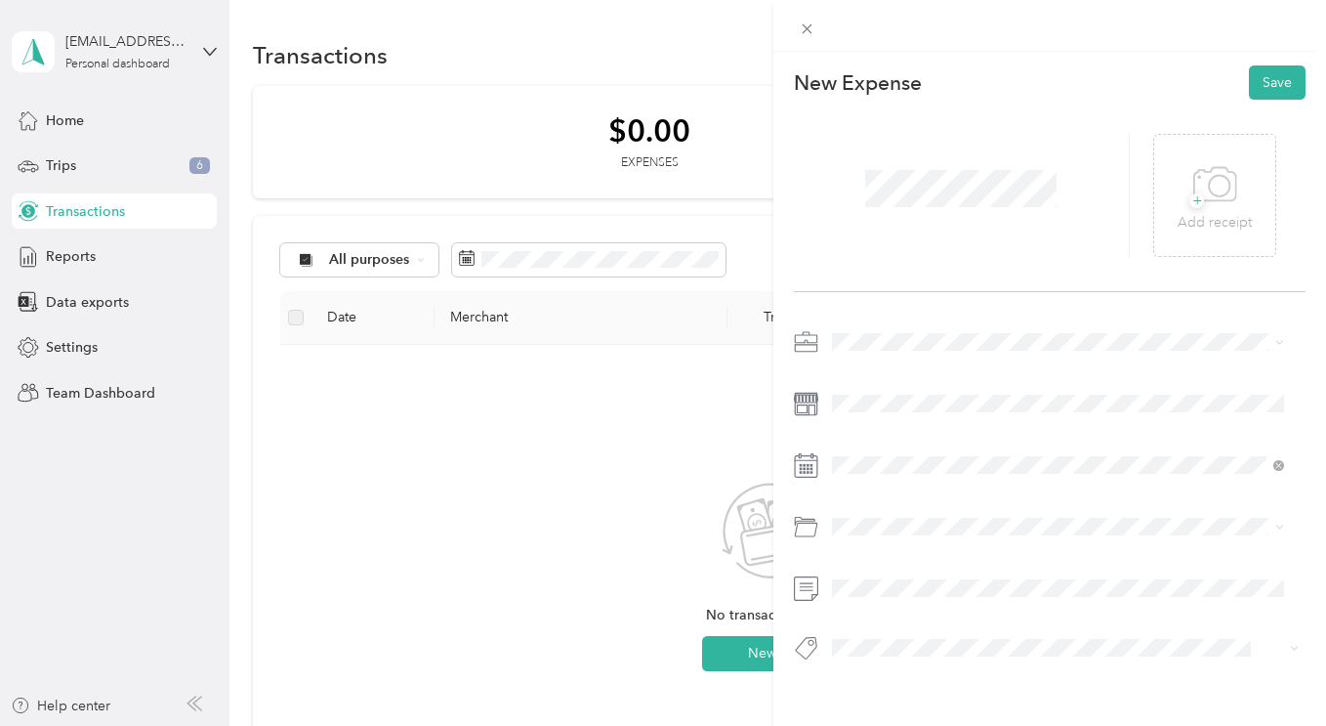
click at [1251, 82] on button "Save" at bounding box center [1277, 82] width 57 height 34
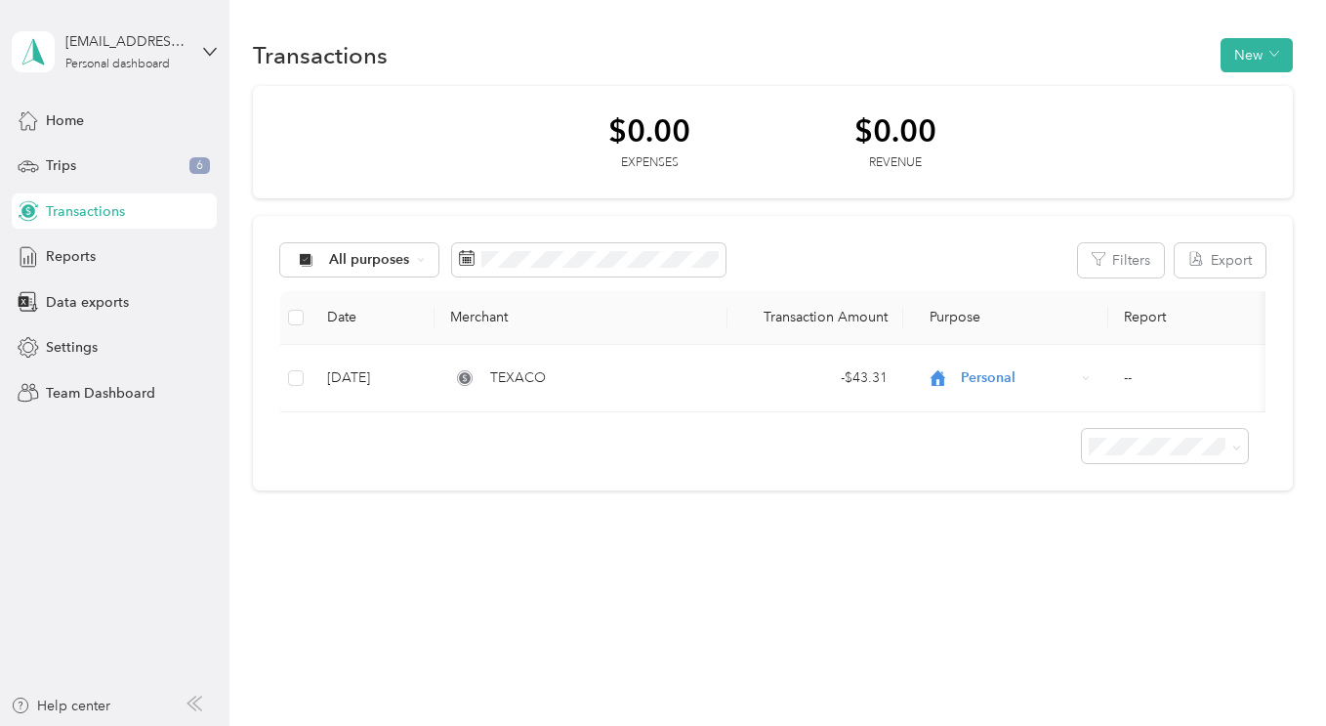
click at [81, 208] on span "Transactions" at bounding box center [85, 211] width 79 height 21
click at [69, 263] on span "Reports" at bounding box center [71, 256] width 50 height 21
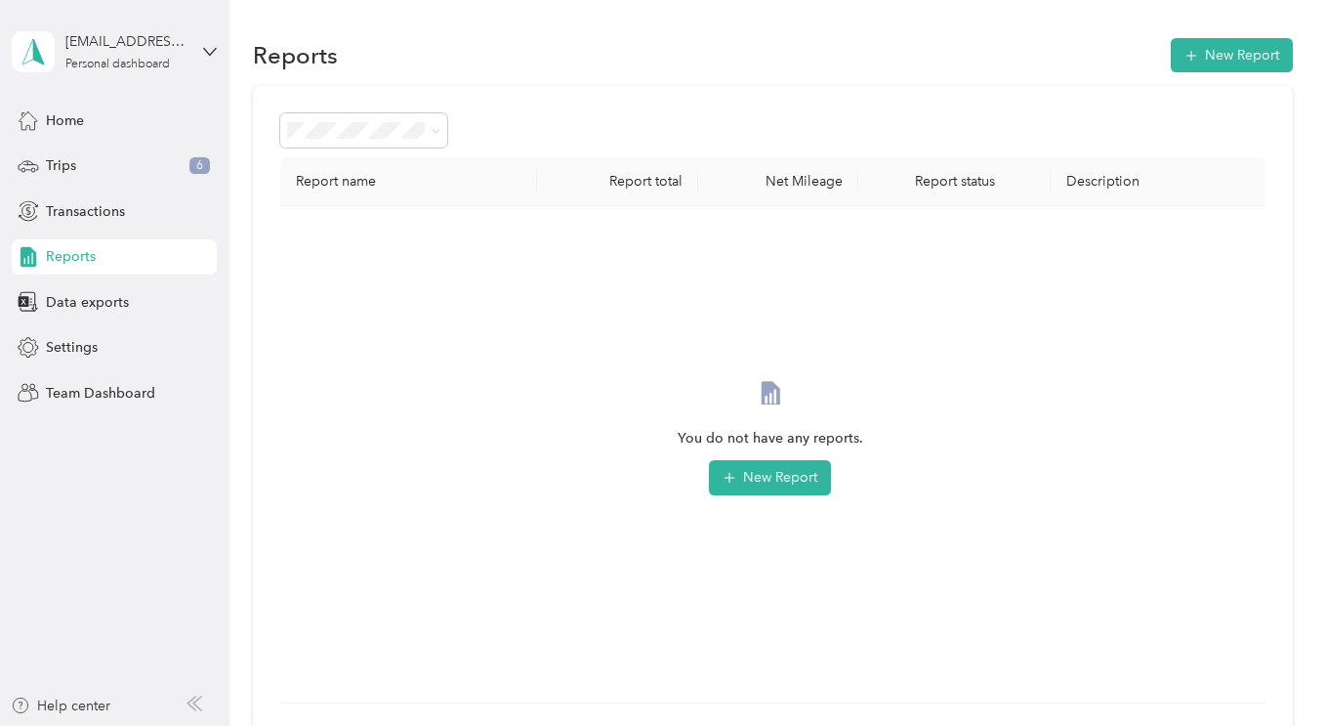
click at [78, 349] on span "Settings" at bounding box center [72, 347] width 52 height 21
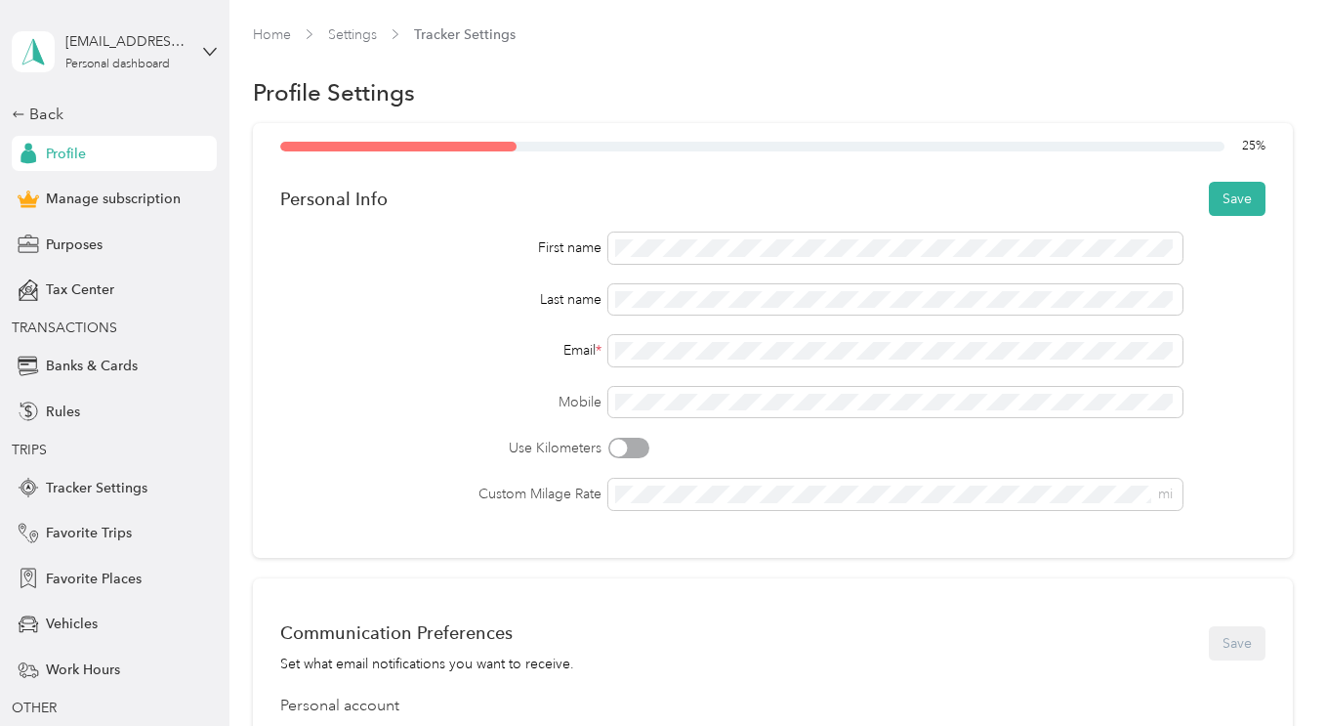
click at [1244, 196] on button "Save" at bounding box center [1237, 199] width 57 height 34
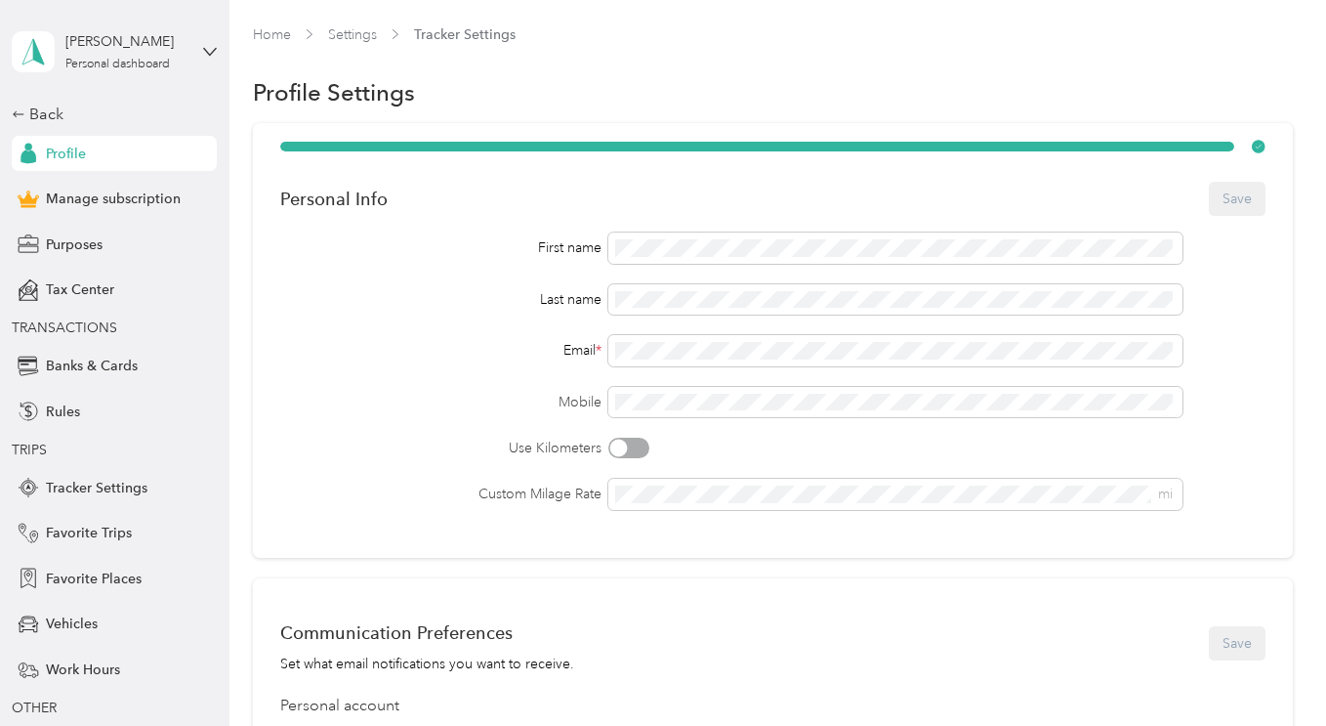
click at [922, 627] on div "Communication Preferences Set what email notifications you want to receive. Save" at bounding box center [772, 643] width 985 height 62
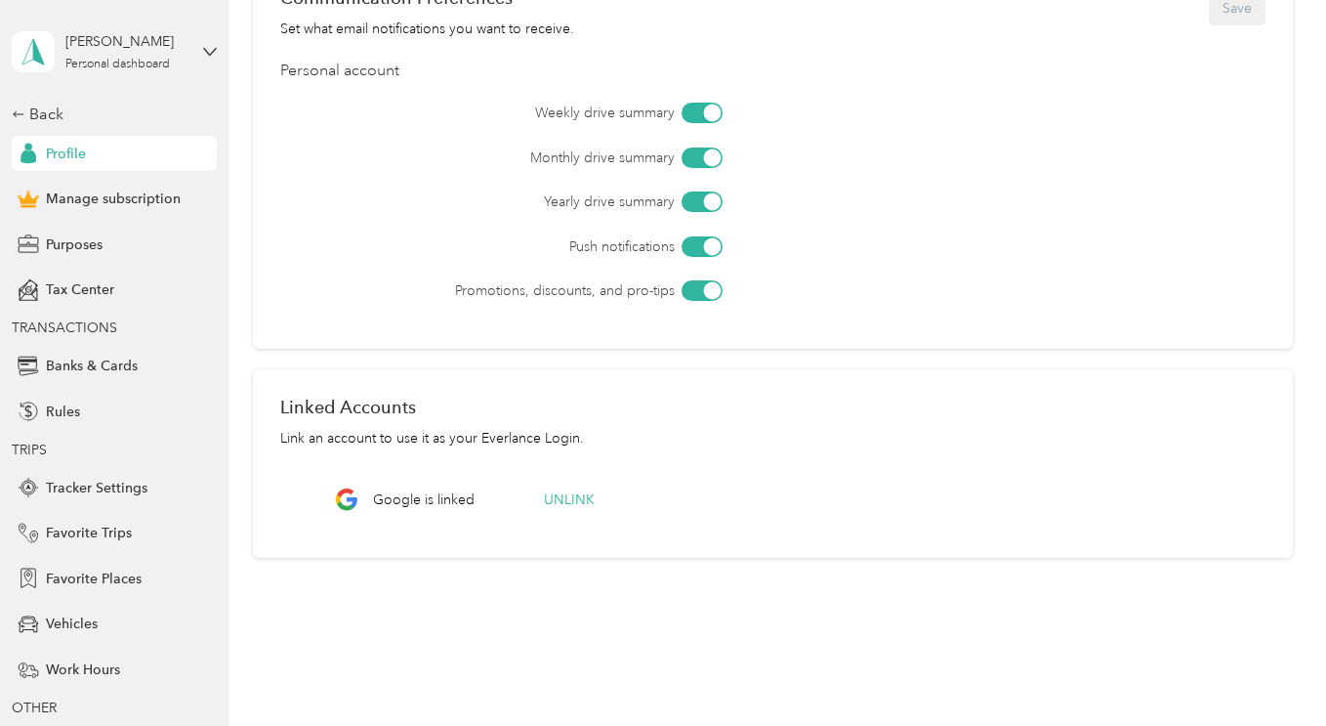
click at [40, 113] on div "Back" at bounding box center [109, 114] width 195 height 23
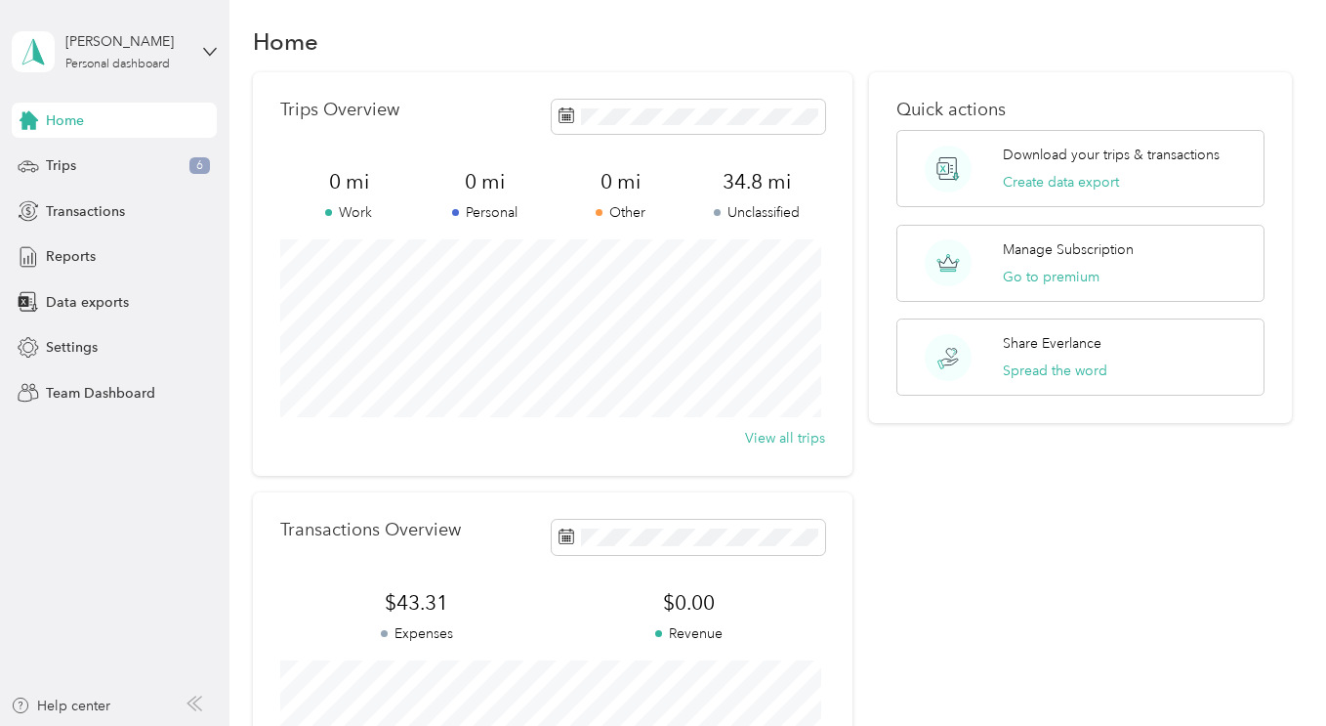
scroll to position [13, 0]
click at [70, 170] on span "Trips" at bounding box center [61, 165] width 30 height 21
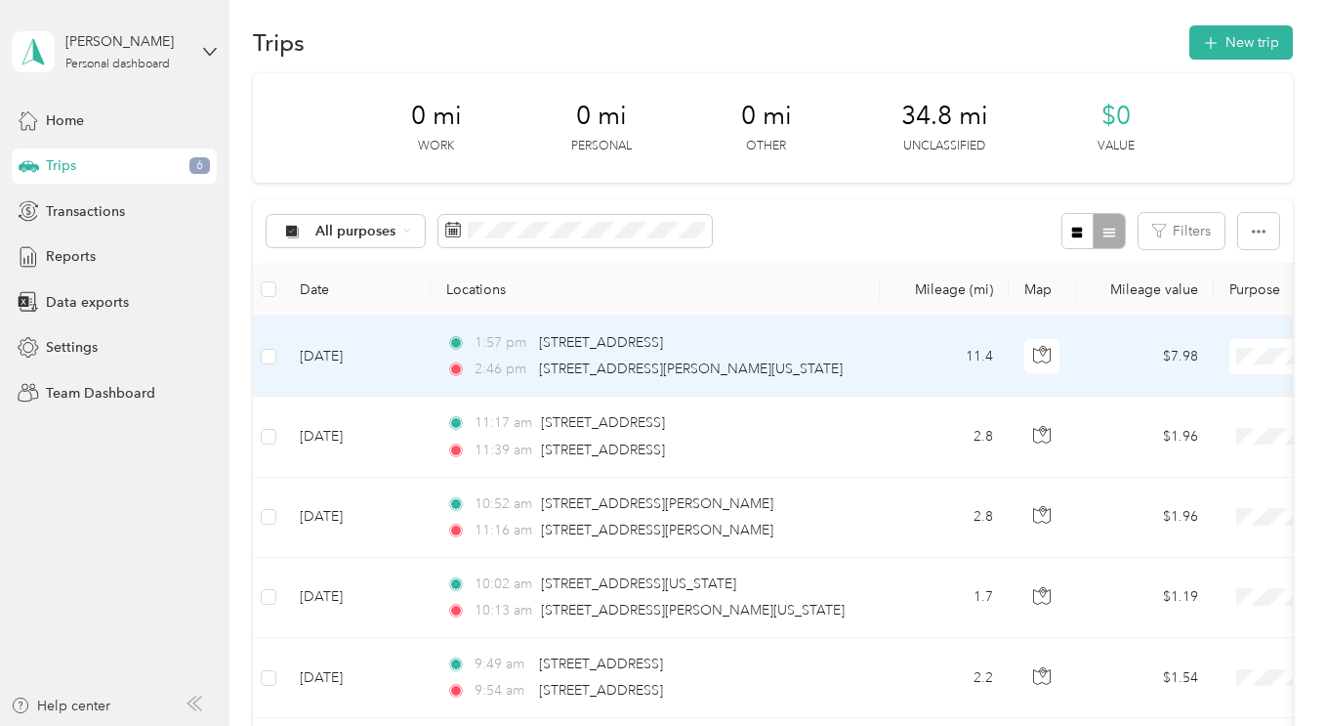
click at [1177, 457] on span "Religious Services" at bounding box center [1223, 460] width 181 height 21
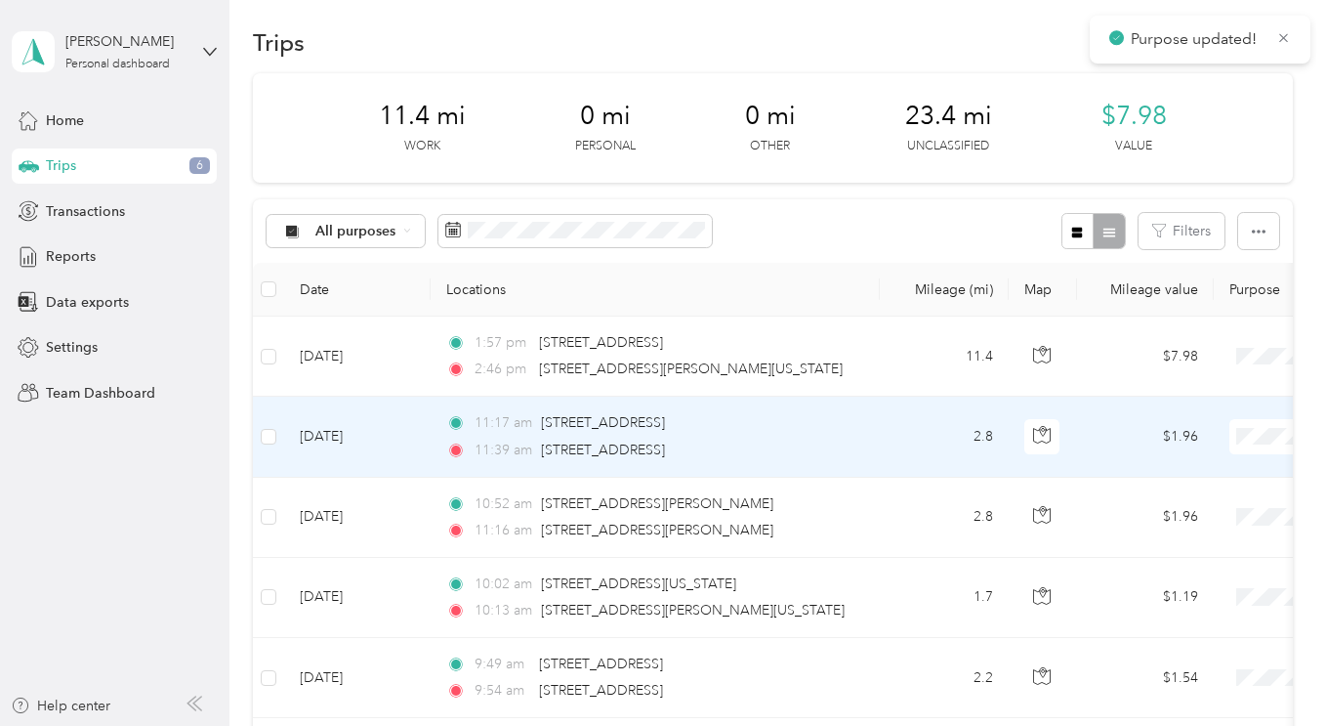
click at [1196, 230] on li "Religious Services" at bounding box center [1205, 224] width 242 height 34
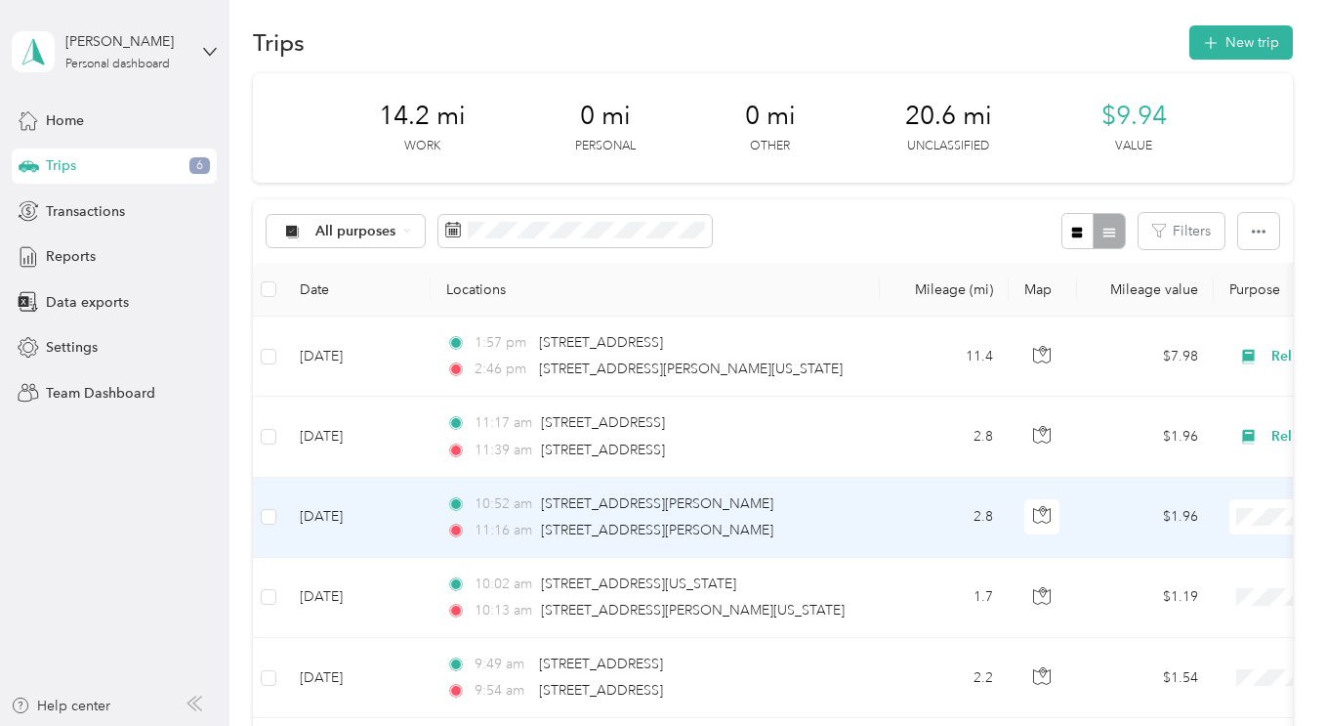
click at [1171, 305] on span "Religious Services" at bounding box center [1223, 297] width 181 height 21
click at [1169, 314] on ol "Work Personal Religious Services Other Charity Medical Moving Commute" at bounding box center [1205, 350] width 242 height 273
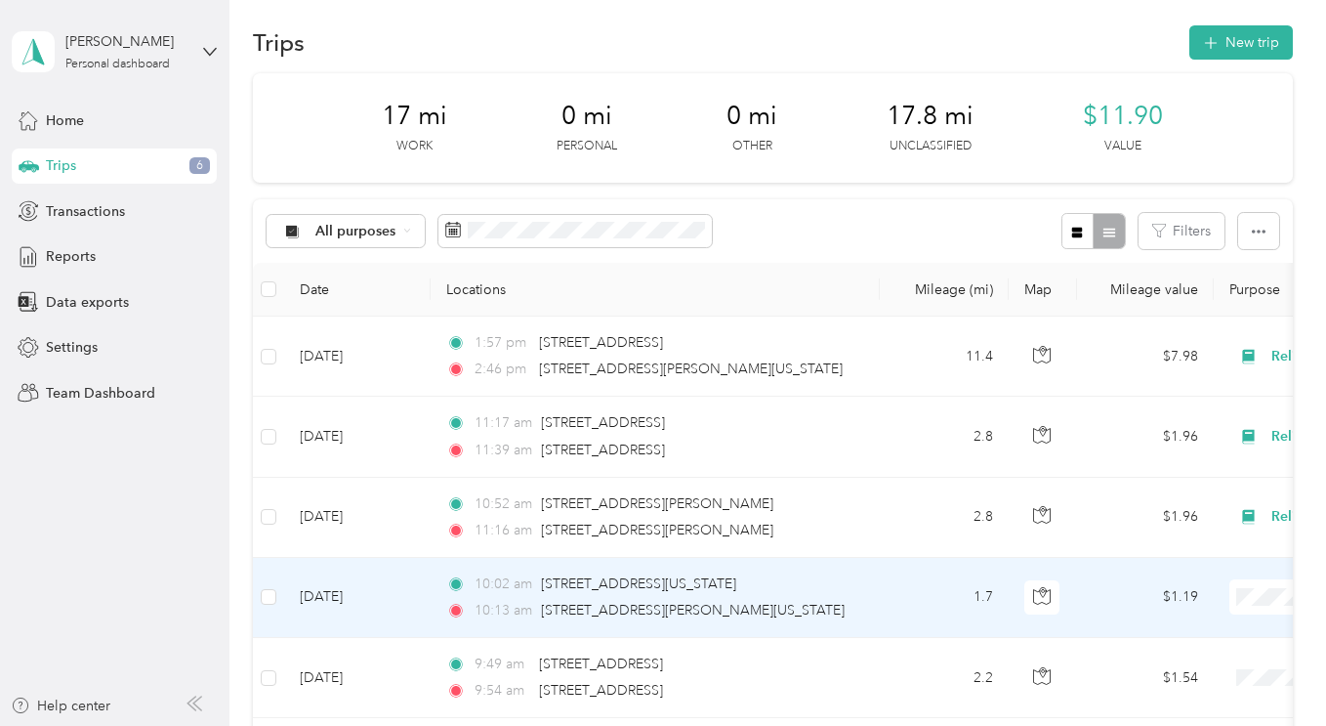
click at [1191, 399] on ol "Work Personal Religious Services Other Charity Medical Moving Commute" at bounding box center [1205, 429] width 242 height 273
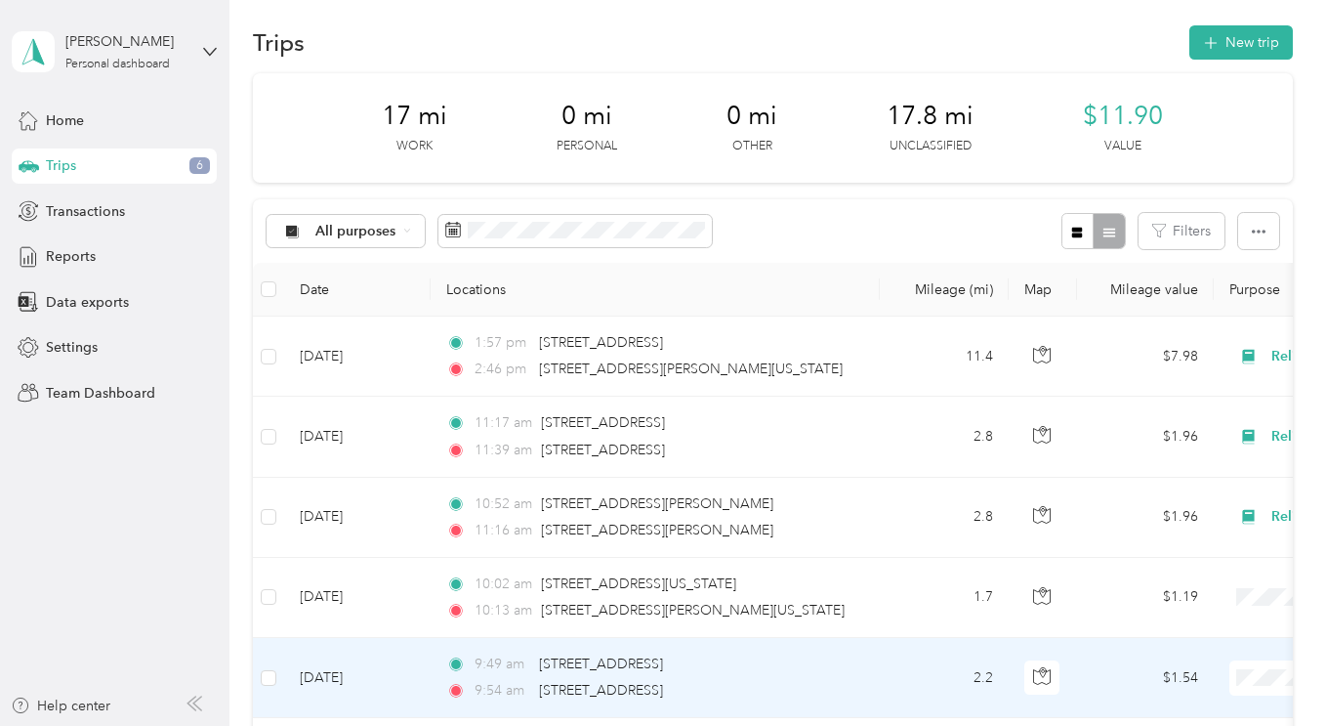
click at [1194, 476] on ol "Work Personal Religious Services Other Charity Medical Moving Commute" at bounding box center [1205, 509] width 242 height 273
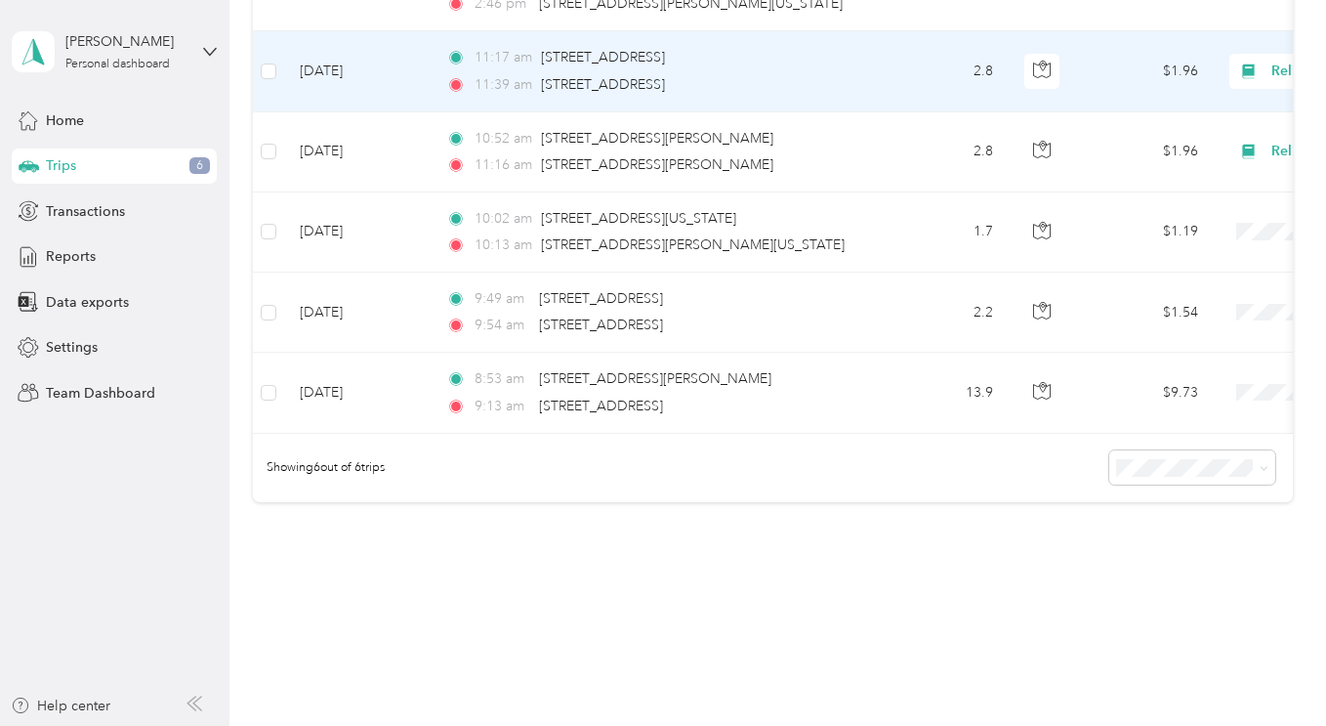
scroll to position [439, 0]
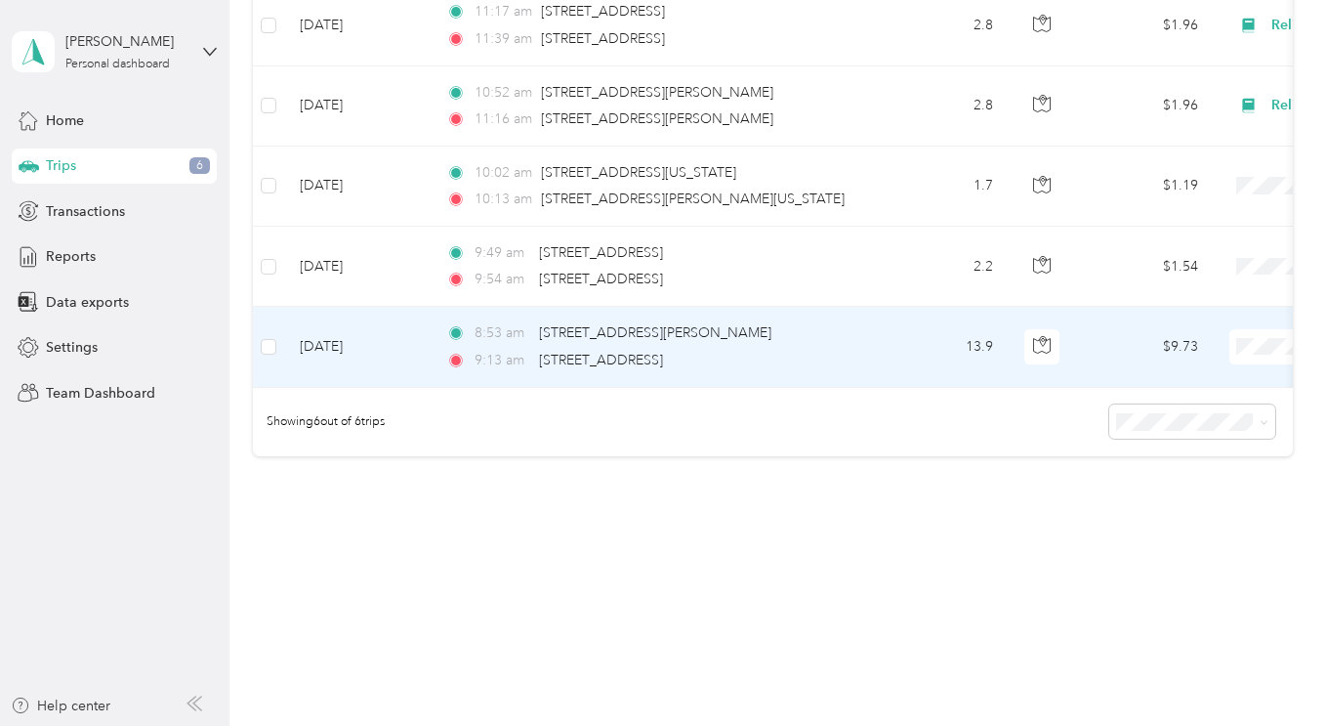
click at [1196, 436] on span "Religious Services" at bounding box center [1223, 426] width 181 height 21
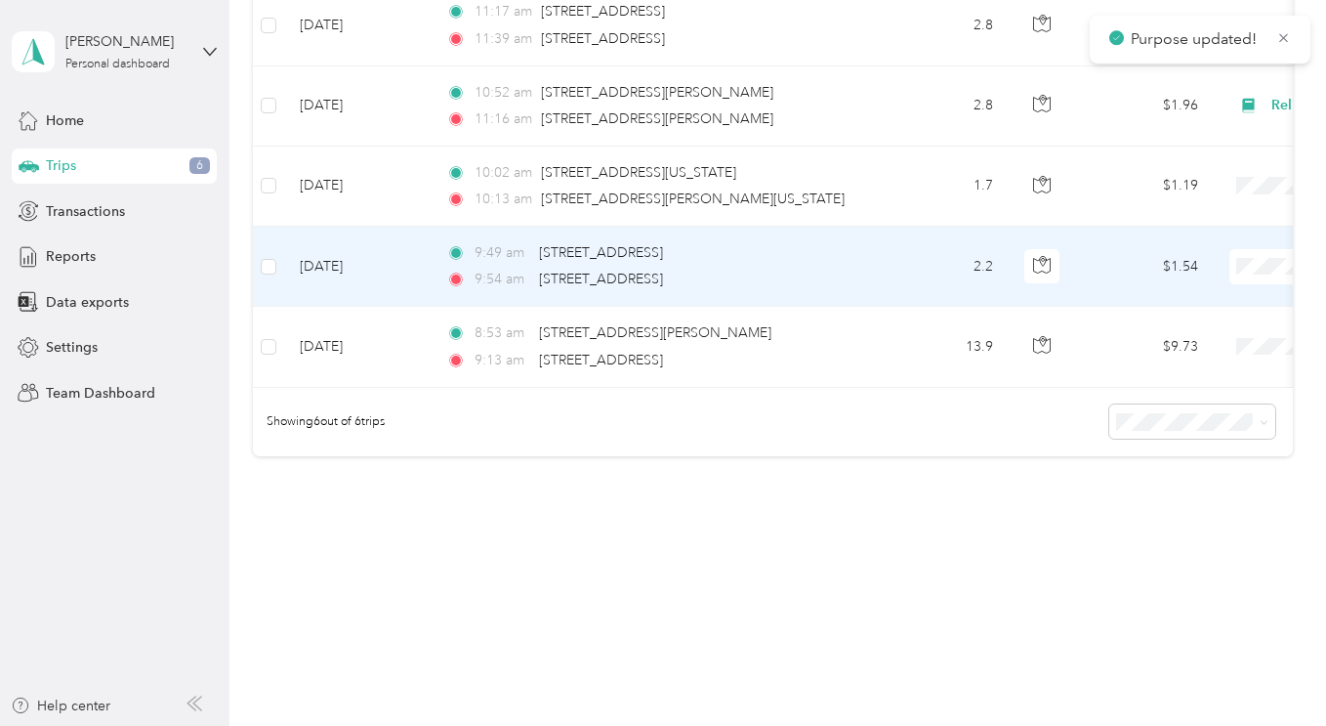
click at [1194, 359] on li "Religious Services" at bounding box center [1205, 346] width 242 height 34
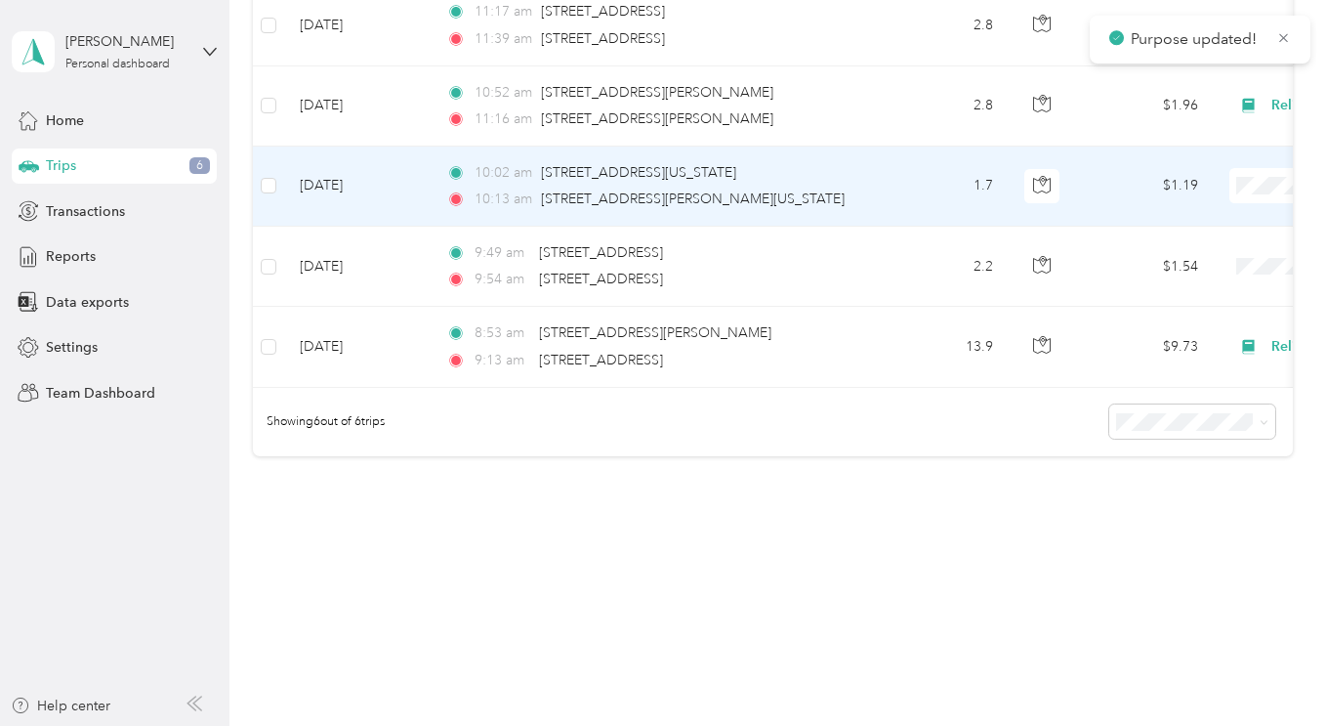
click at [1152, 274] on span "Religious Services" at bounding box center [1223, 266] width 181 height 21
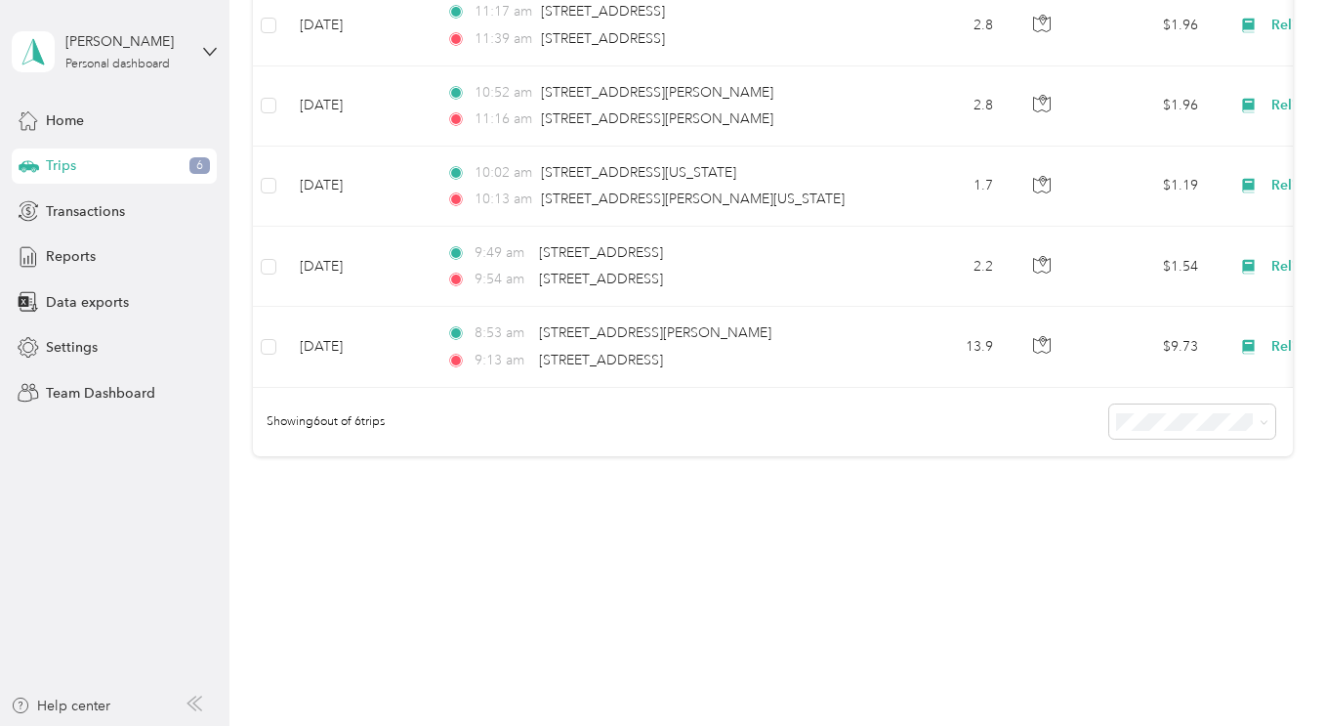
scroll to position [0, 0]
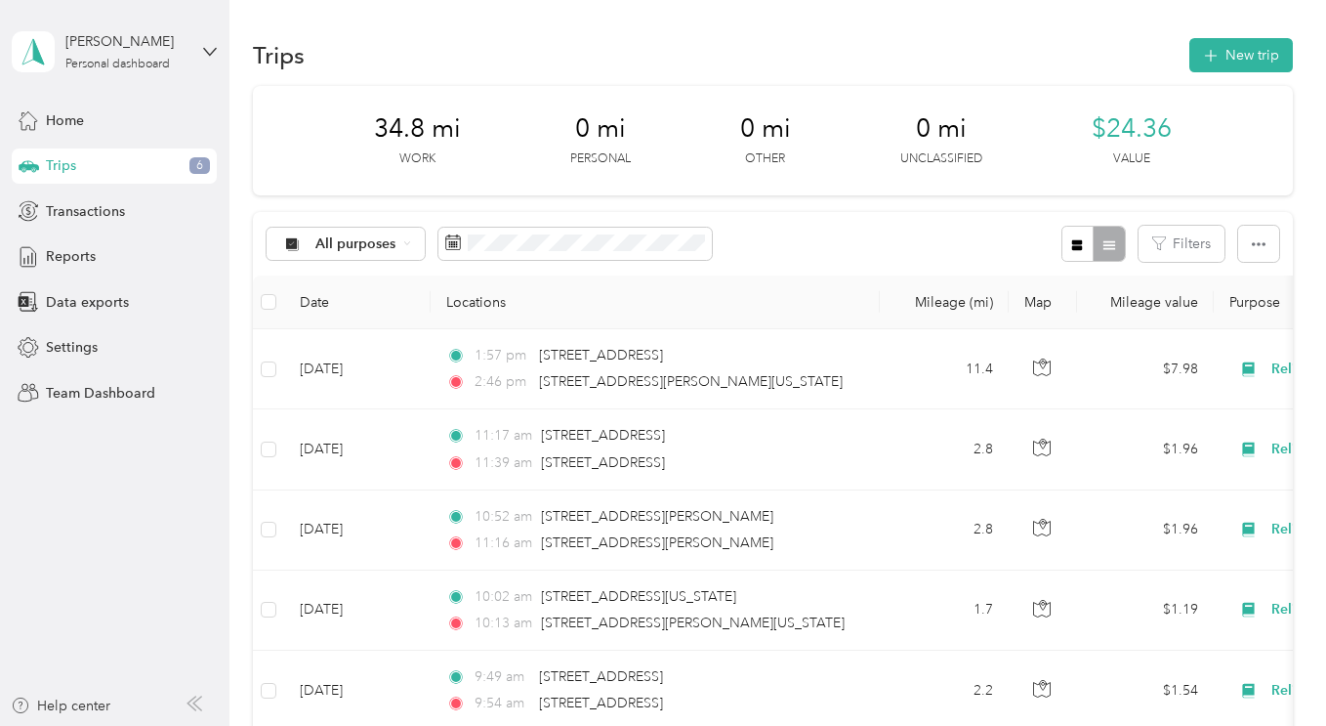
click at [72, 124] on span "Home" at bounding box center [65, 120] width 38 height 21
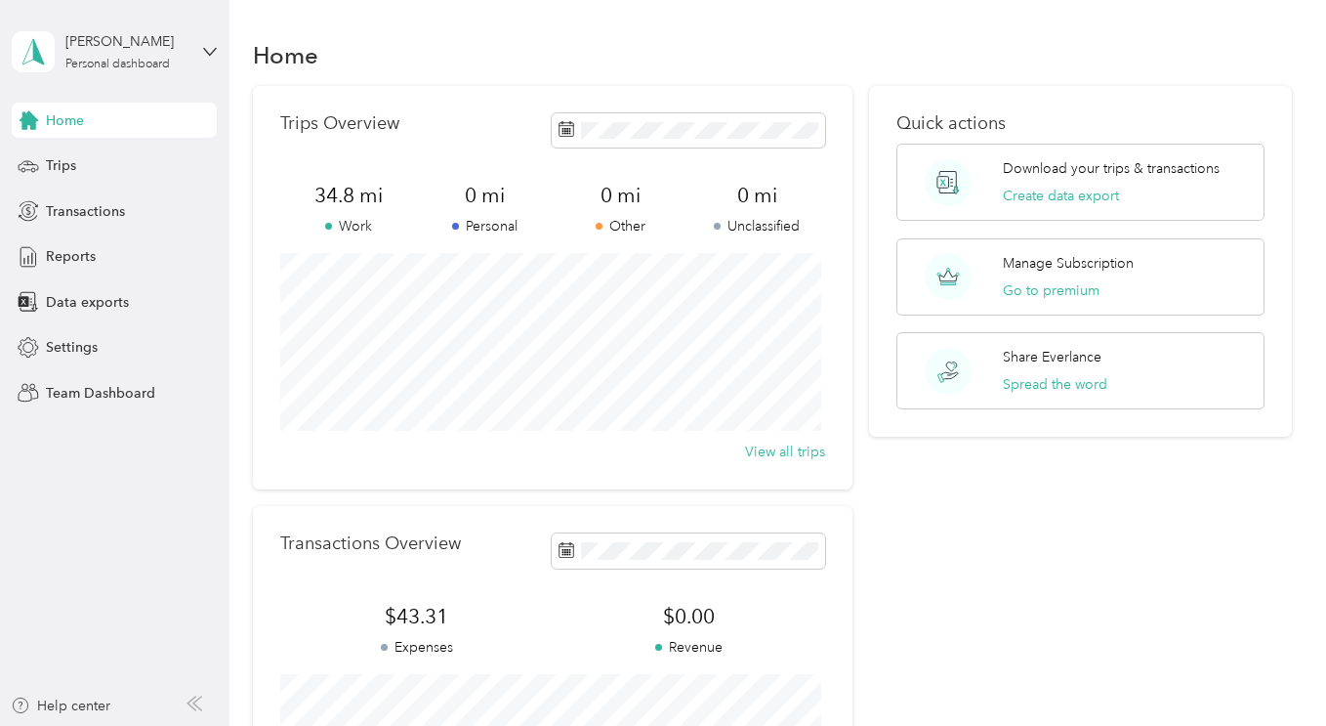
scroll to position [345, 0]
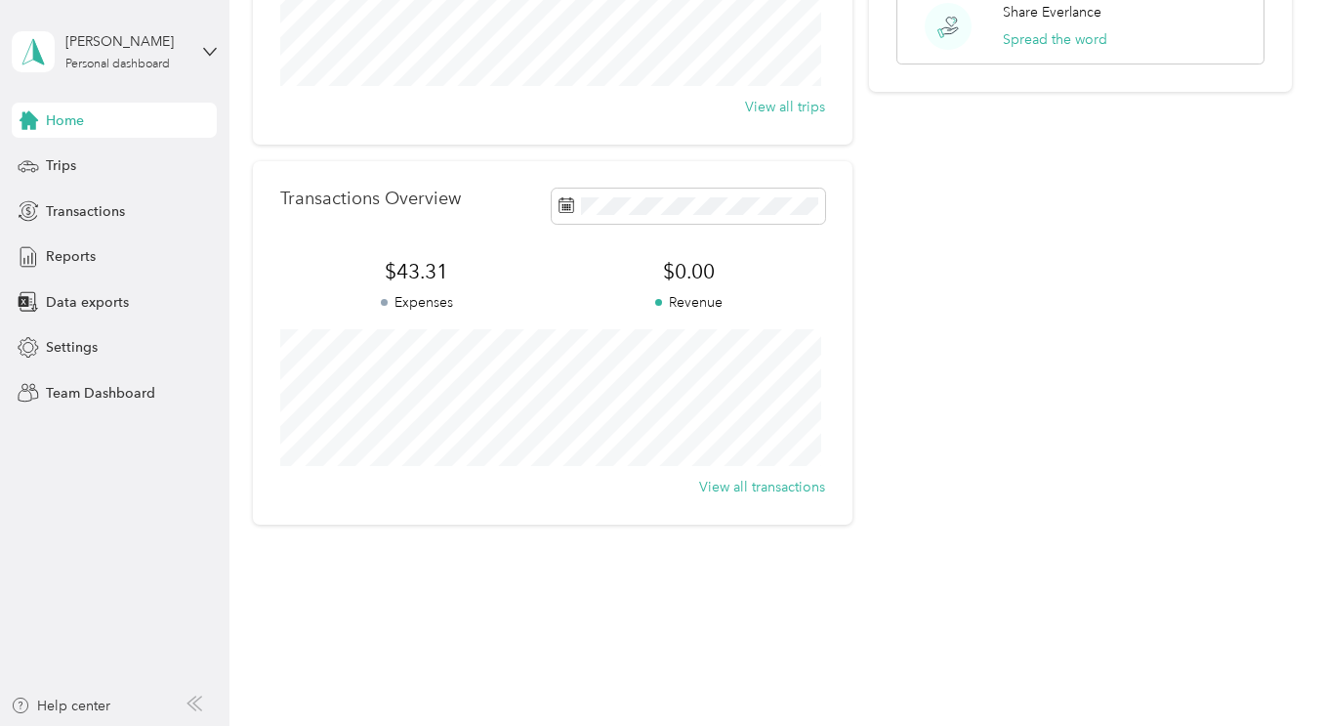
click at [62, 346] on span "Settings" at bounding box center [72, 347] width 52 height 21
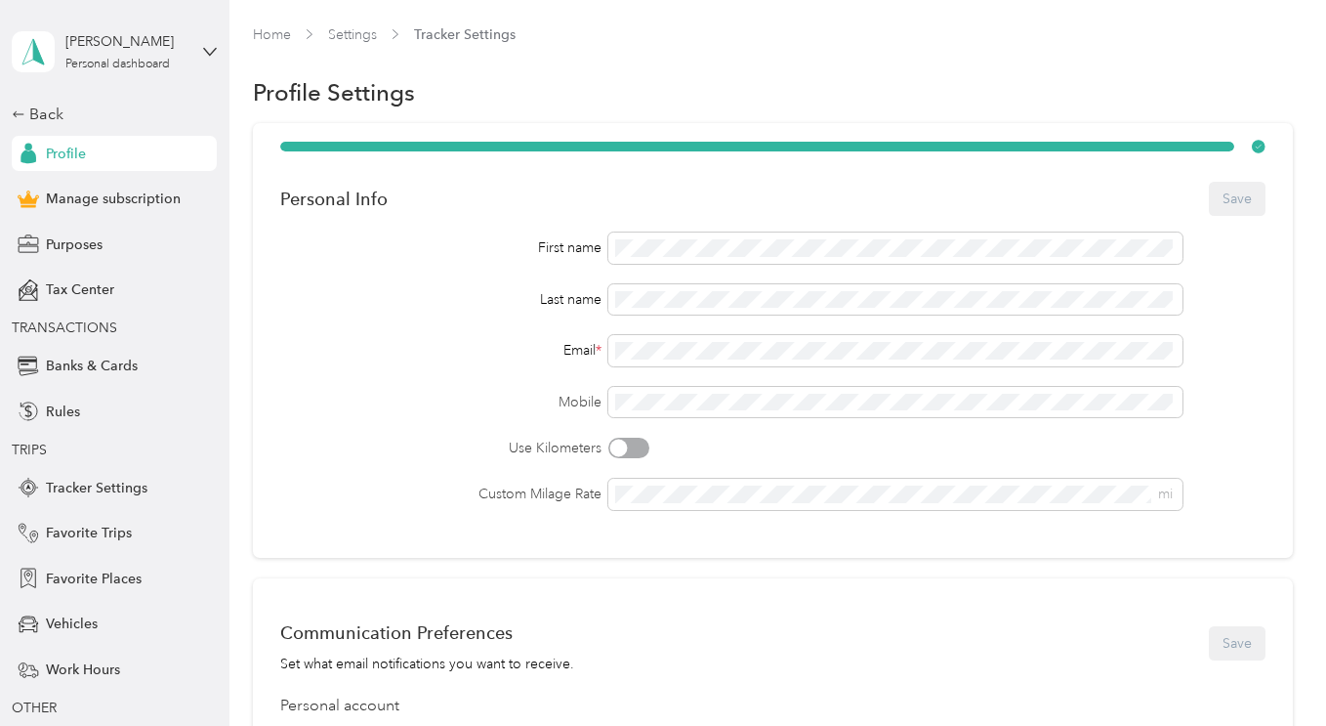
click at [58, 410] on span "Rules" at bounding box center [63, 411] width 34 height 21
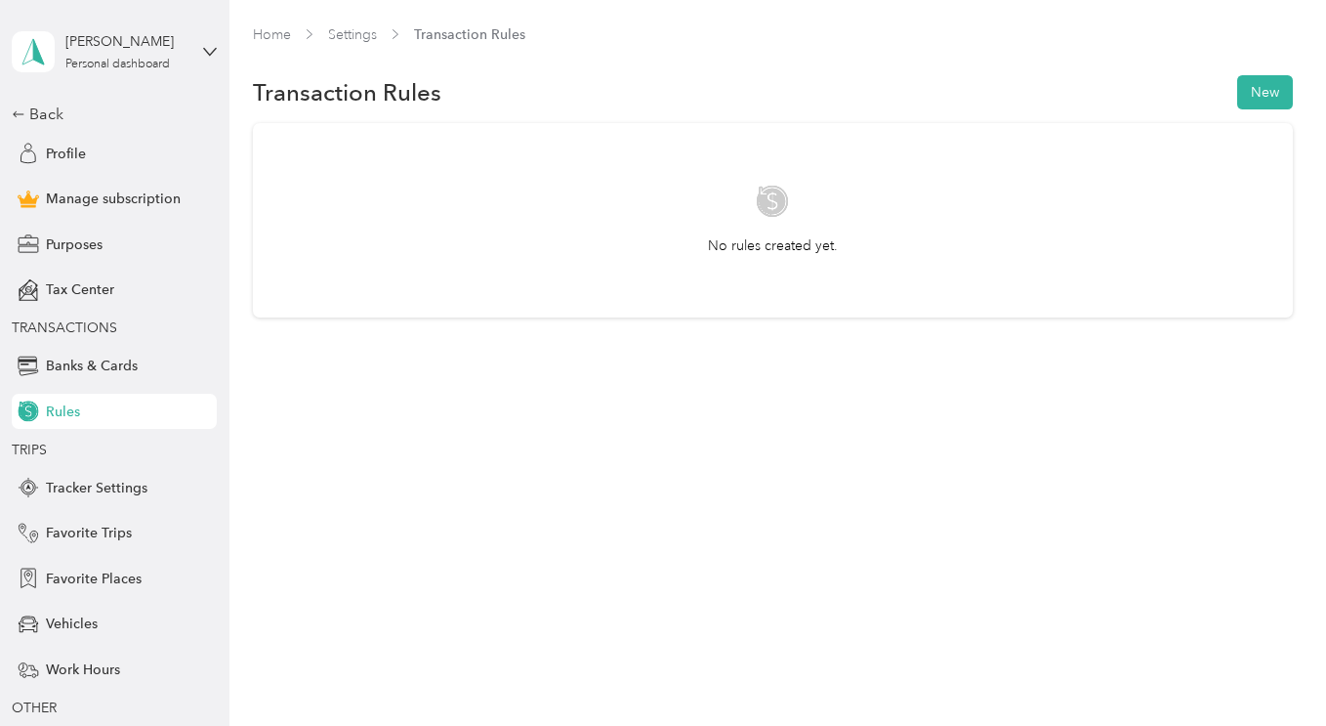
click at [58, 245] on span "Purposes" at bounding box center [74, 244] width 57 height 21
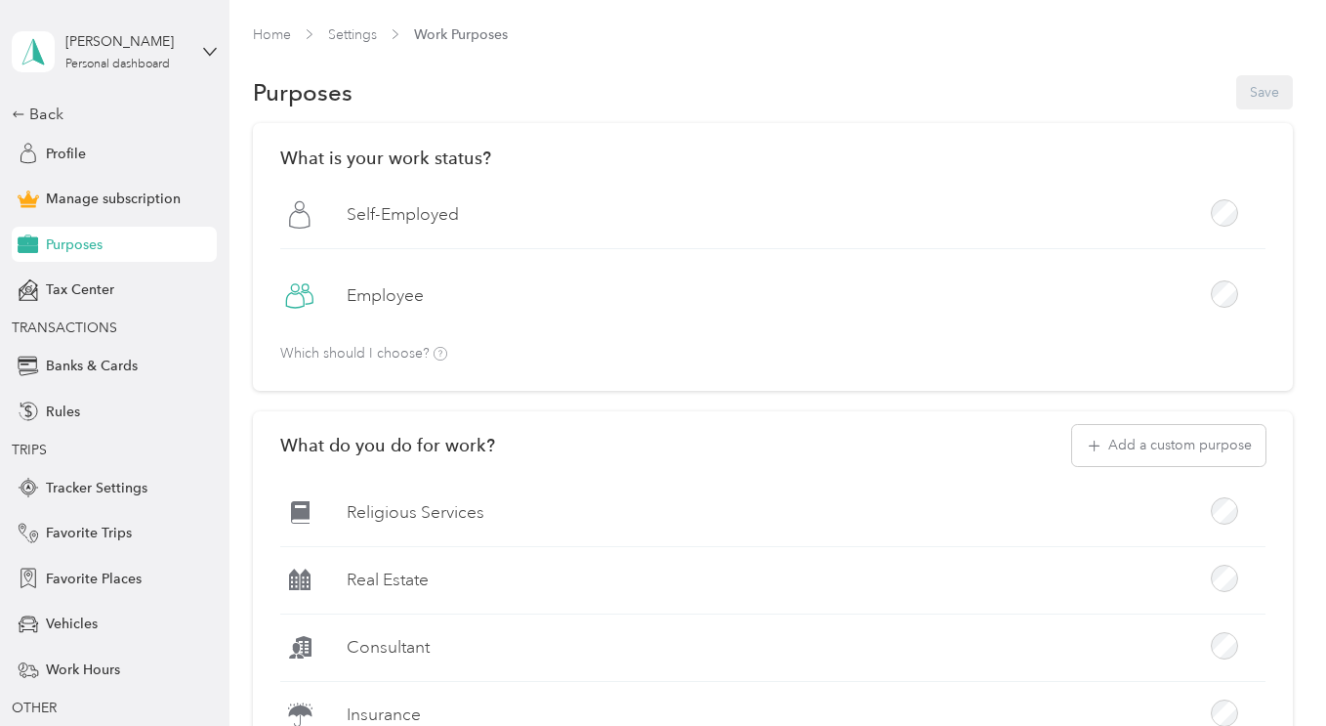
click at [201, 59] on div "[PERSON_NAME] Personal dashboard" at bounding box center [114, 52] width 205 height 68
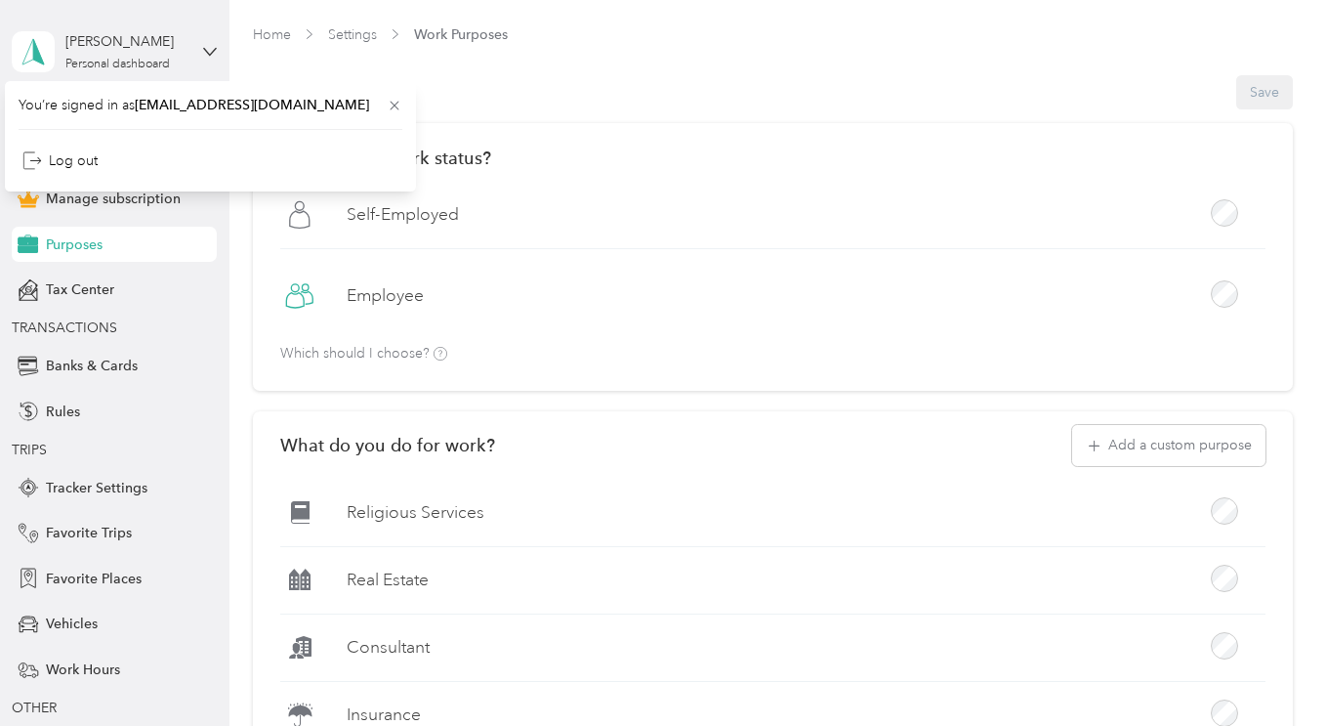
click at [201, 59] on div "[PERSON_NAME] Personal dashboard" at bounding box center [114, 52] width 205 height 68
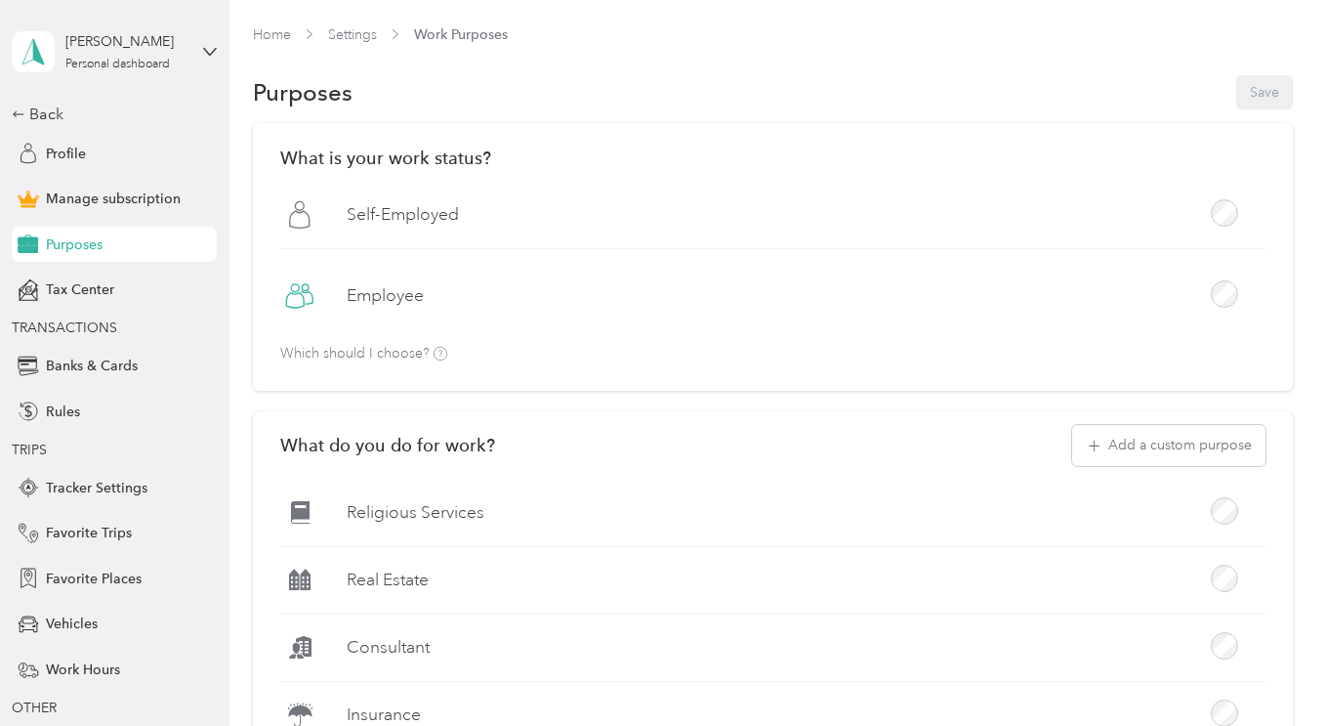
click at [30, 105] on div "Back" at bounding box center [109, 114] width 195 height 23
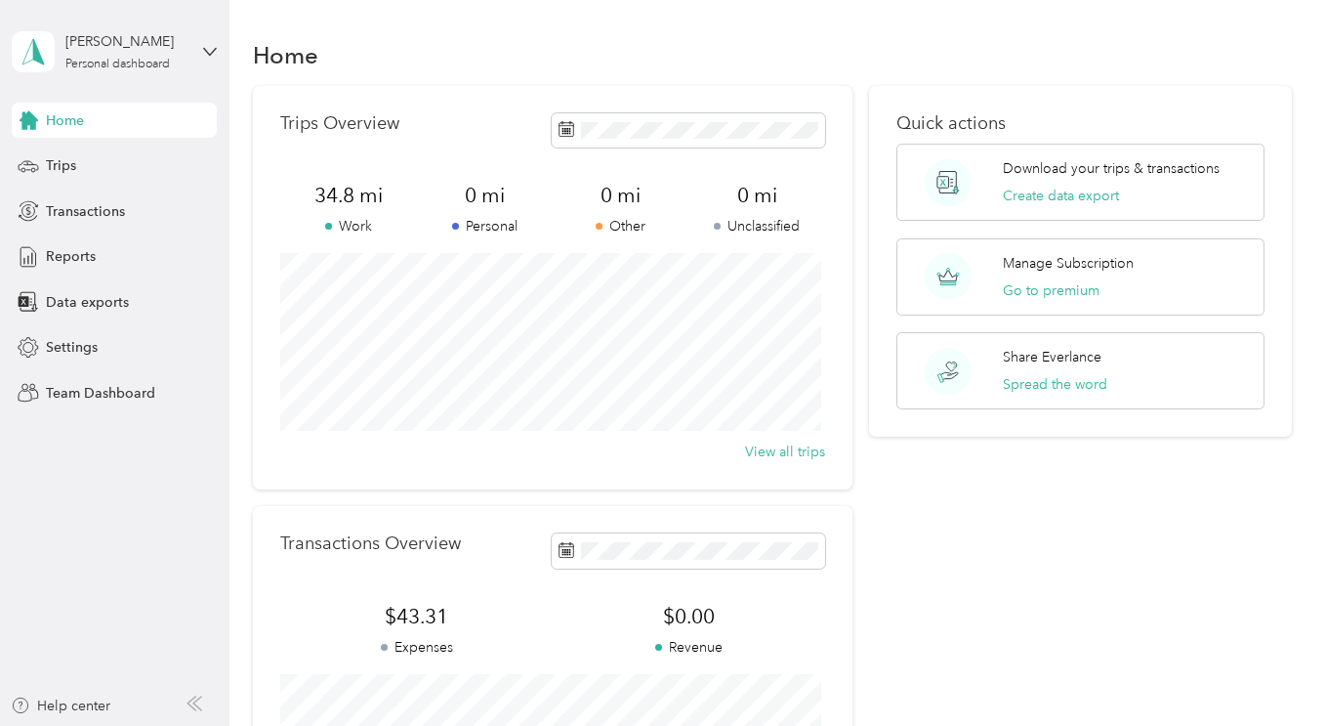
click at [110, 214] on span "Transactions" at bounding box center [85, 211] width 79 height 21
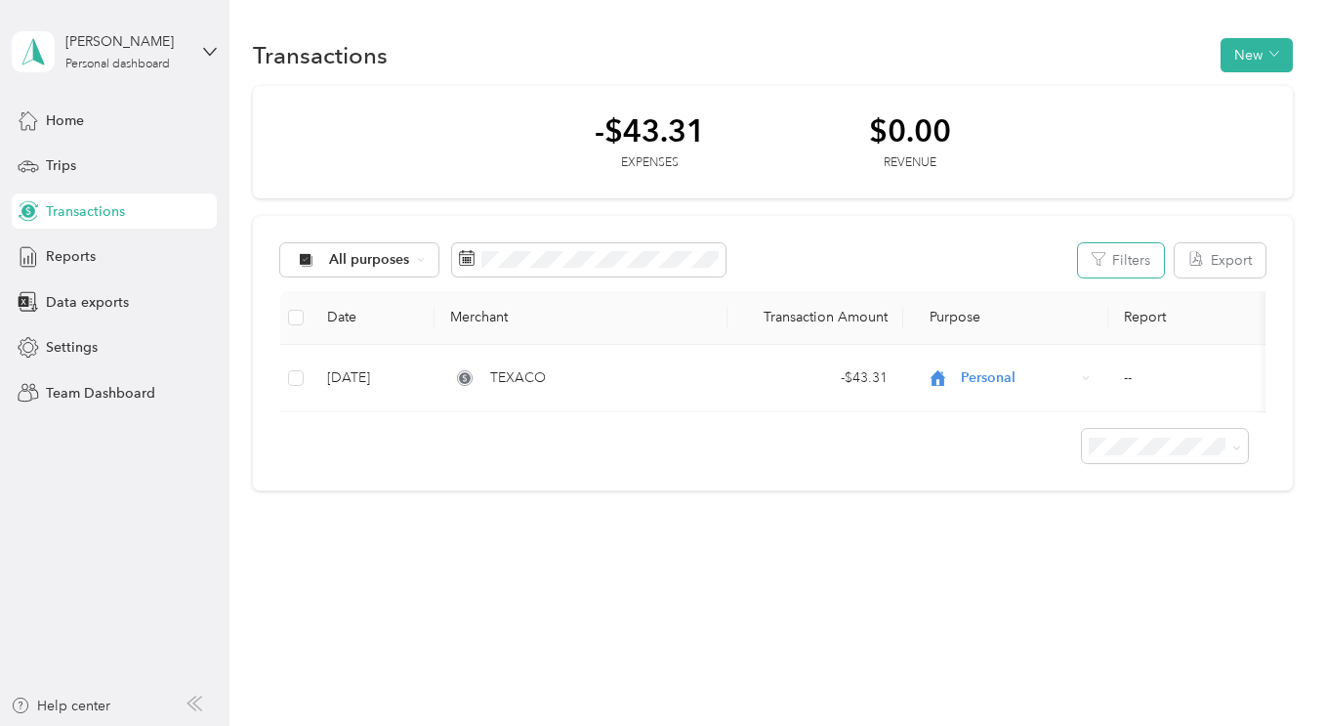
click at [1152, 267] on button "Filters" at bounding box center [1121, 260] width 86 height 34
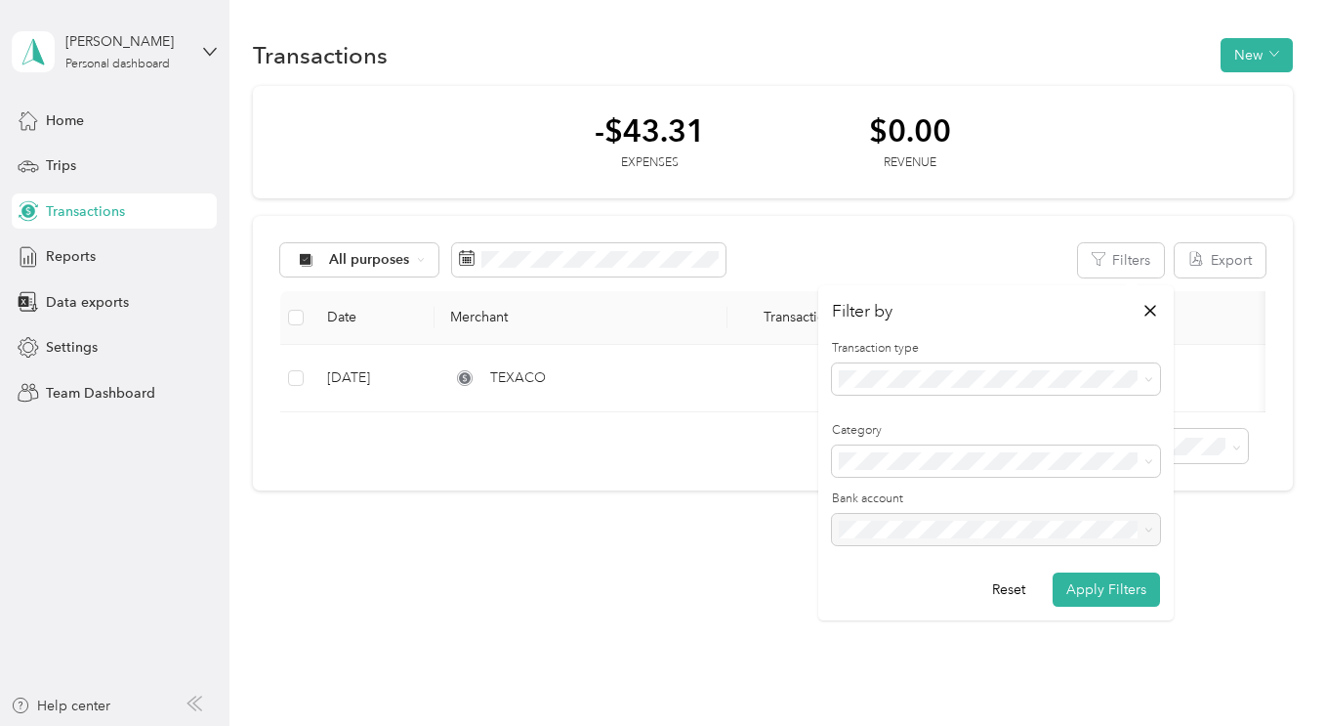
click at [909, 253] on div "All purposes Filters Export" at bounding box center [772, 260] width 985 height 34
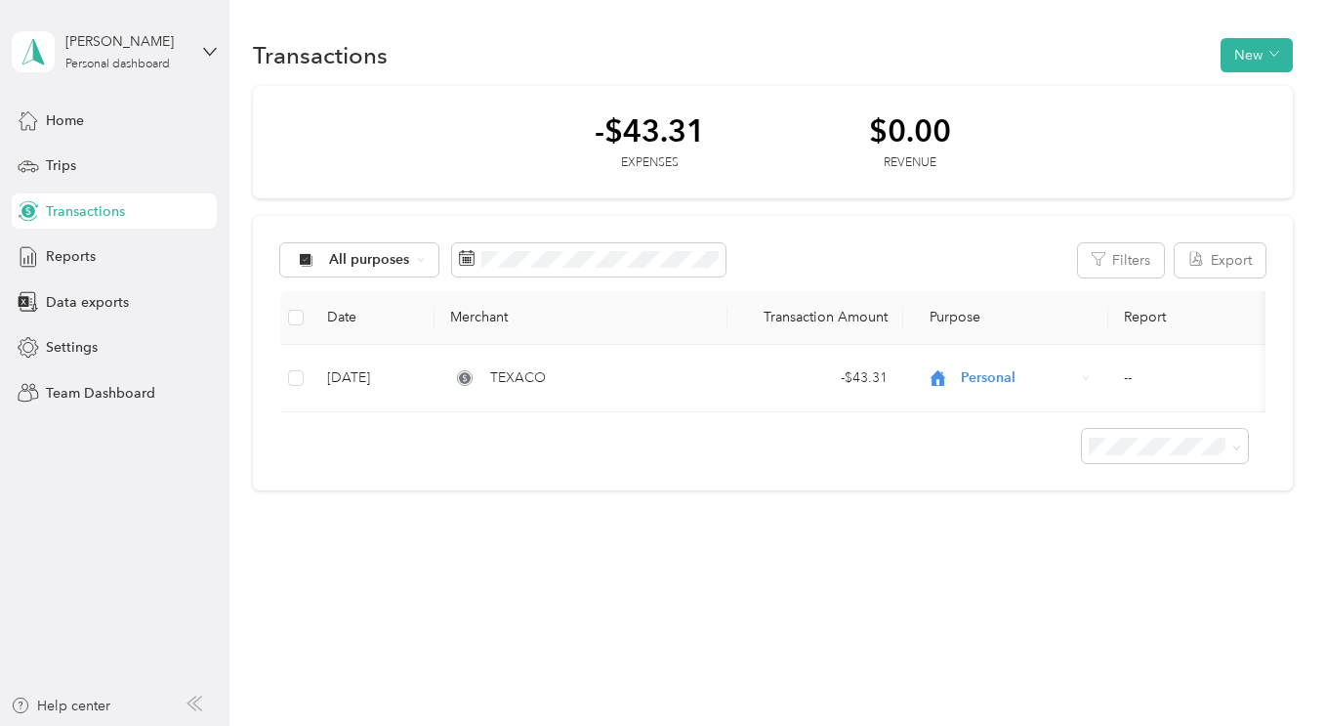
click at [56, 711] on div "Help center" at bounding box center [61, 705] width 100 height 21
click at [103, 708] on div "Help center" at bounding box center [61, 705] width 100 height 21
